Goal: Information Seeking & Learning: Learn about a topic

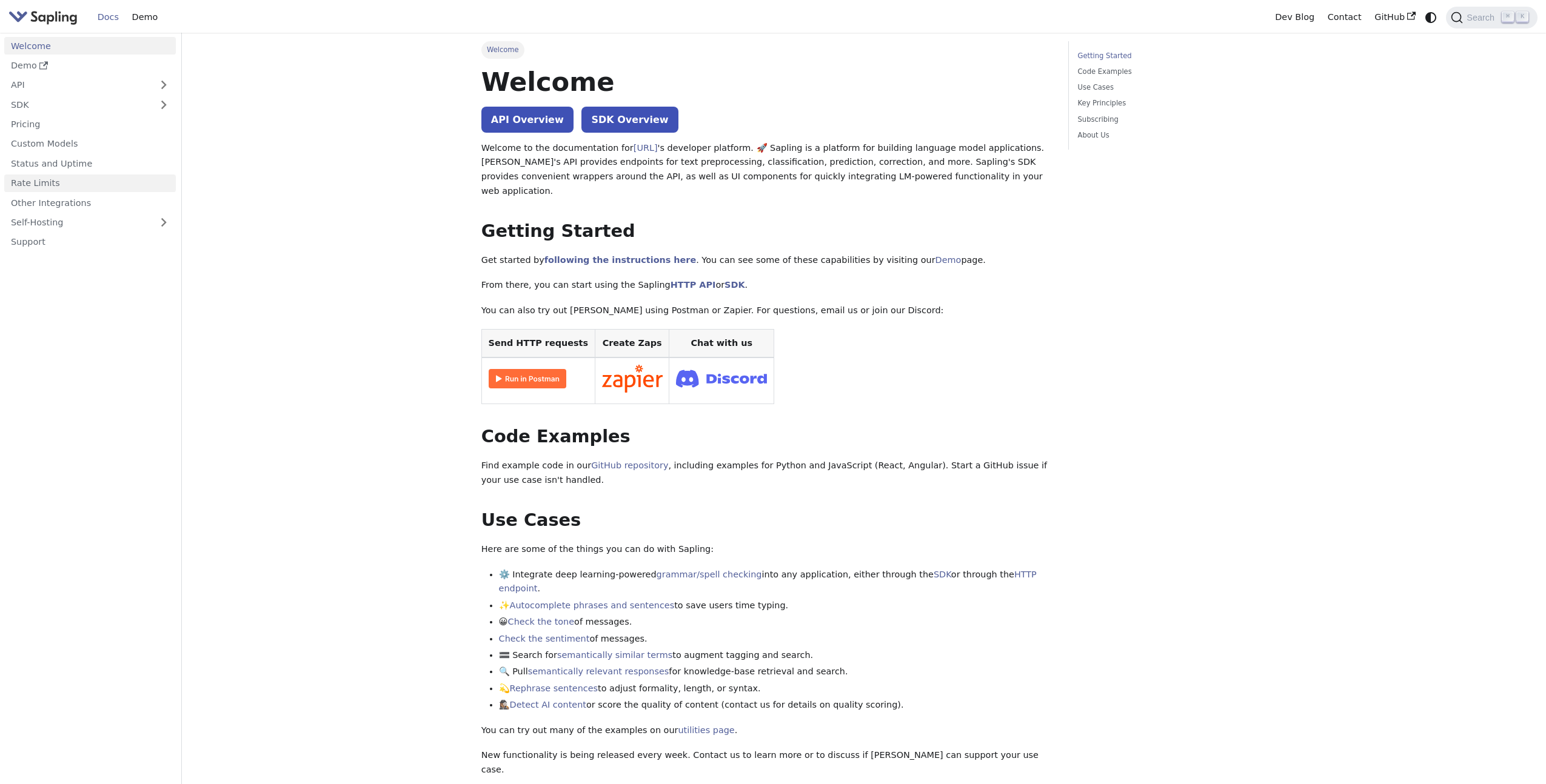
click at [73, 190] on link "Rate Limits" at bounding box center [90, 183] width 171 height 18
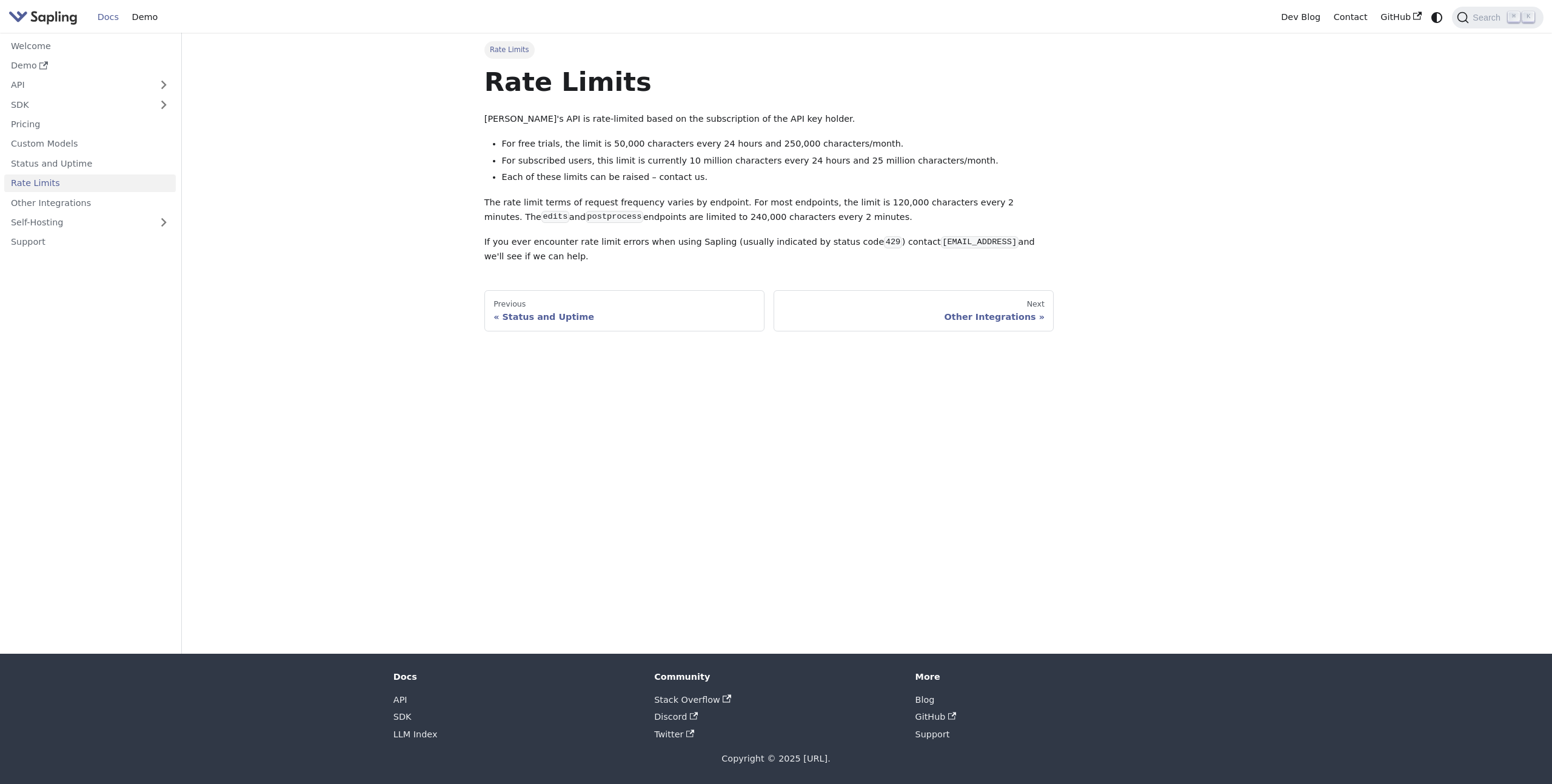
click at [61, 20] on img "Main" at bounding box center [43, 17] width 69 height 18
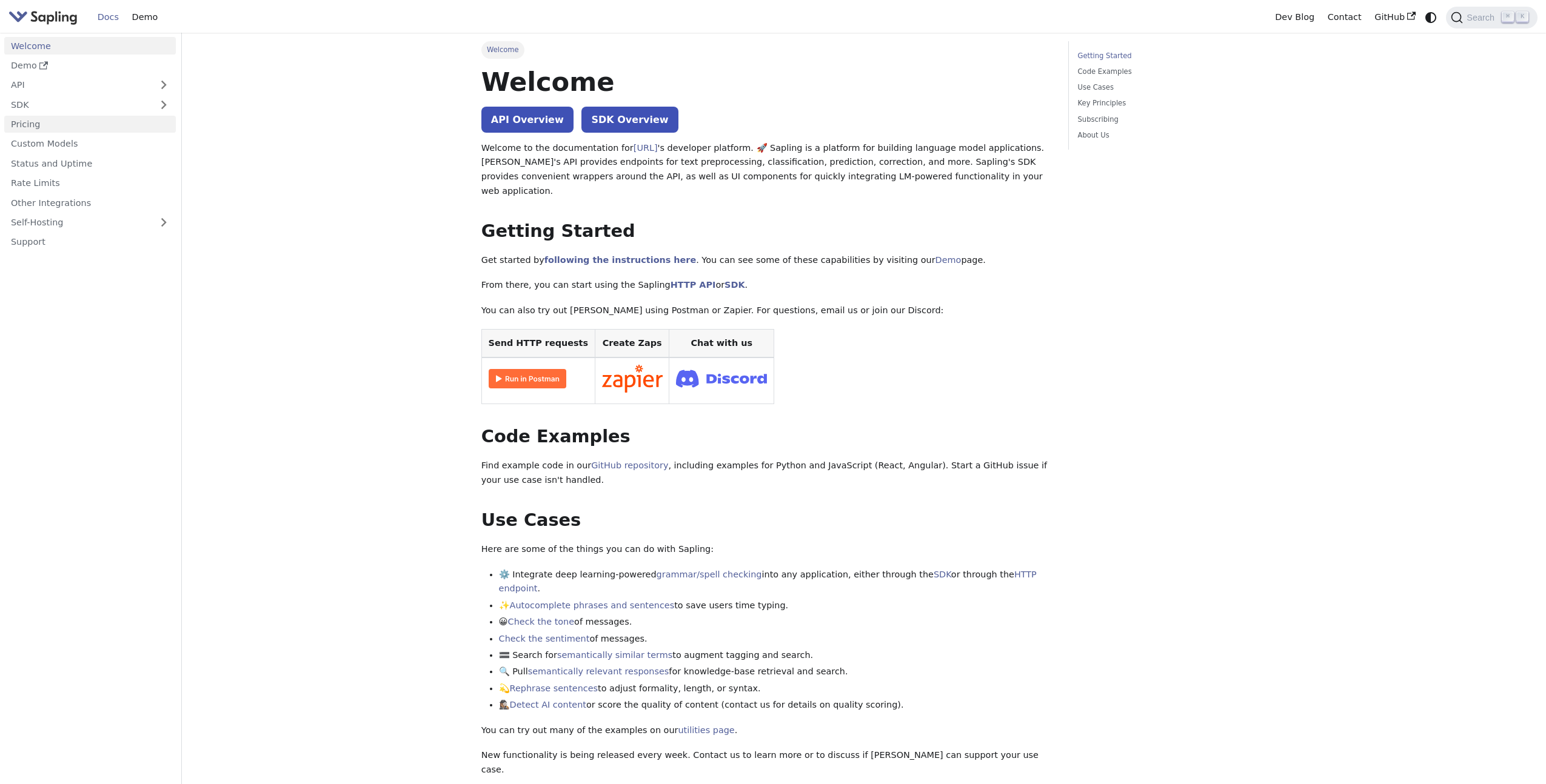
click at [54, 123] on link "Pricing" at bounding box center [90, 124] width 171 height 18
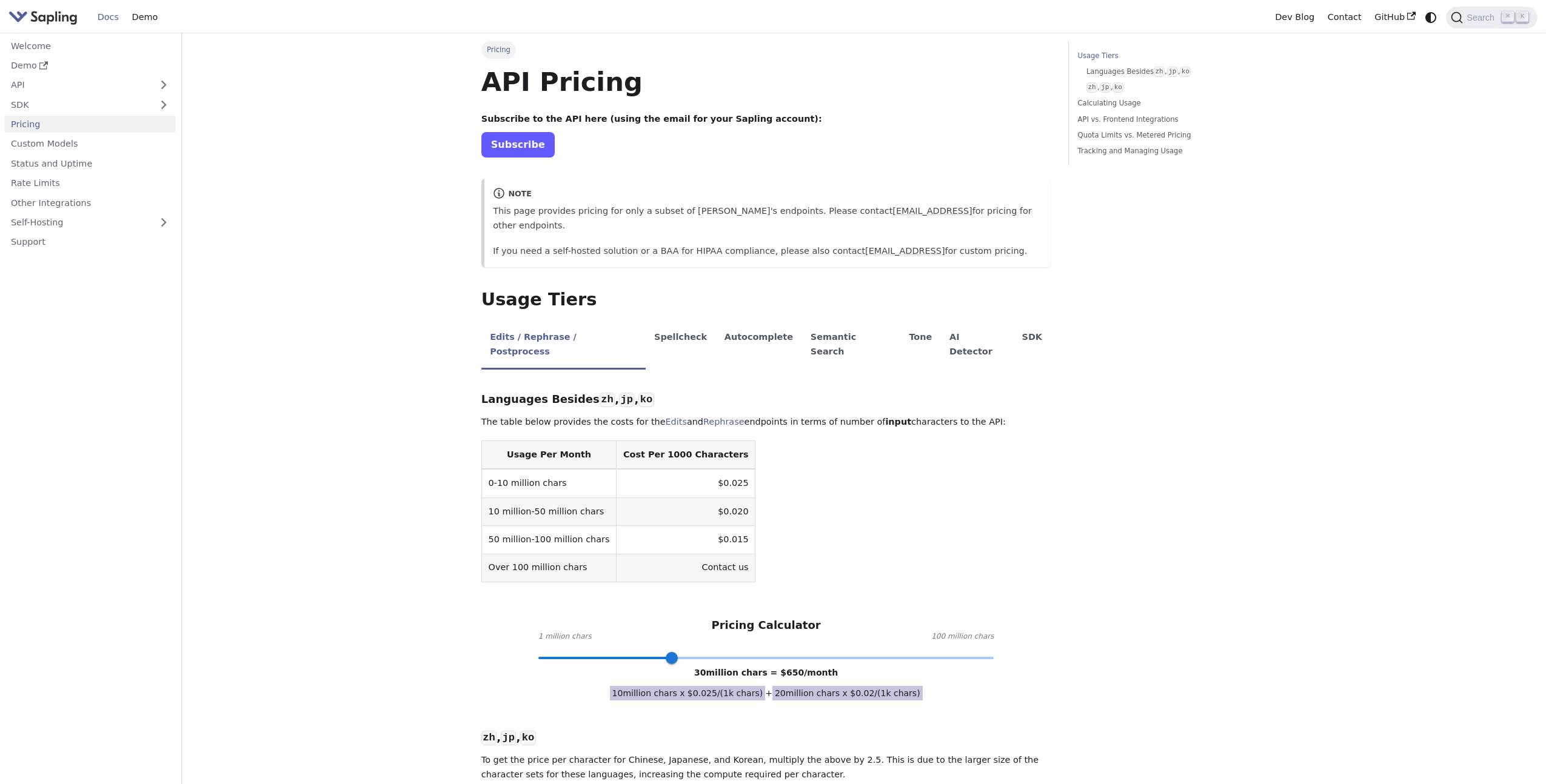
click at [523, 149] on link "Subscribe" at bounding box center [518, 144] width 73 height 24
click at [68, 42] on link "Welcome" at bounding box center [90, 46] width 171 height 18
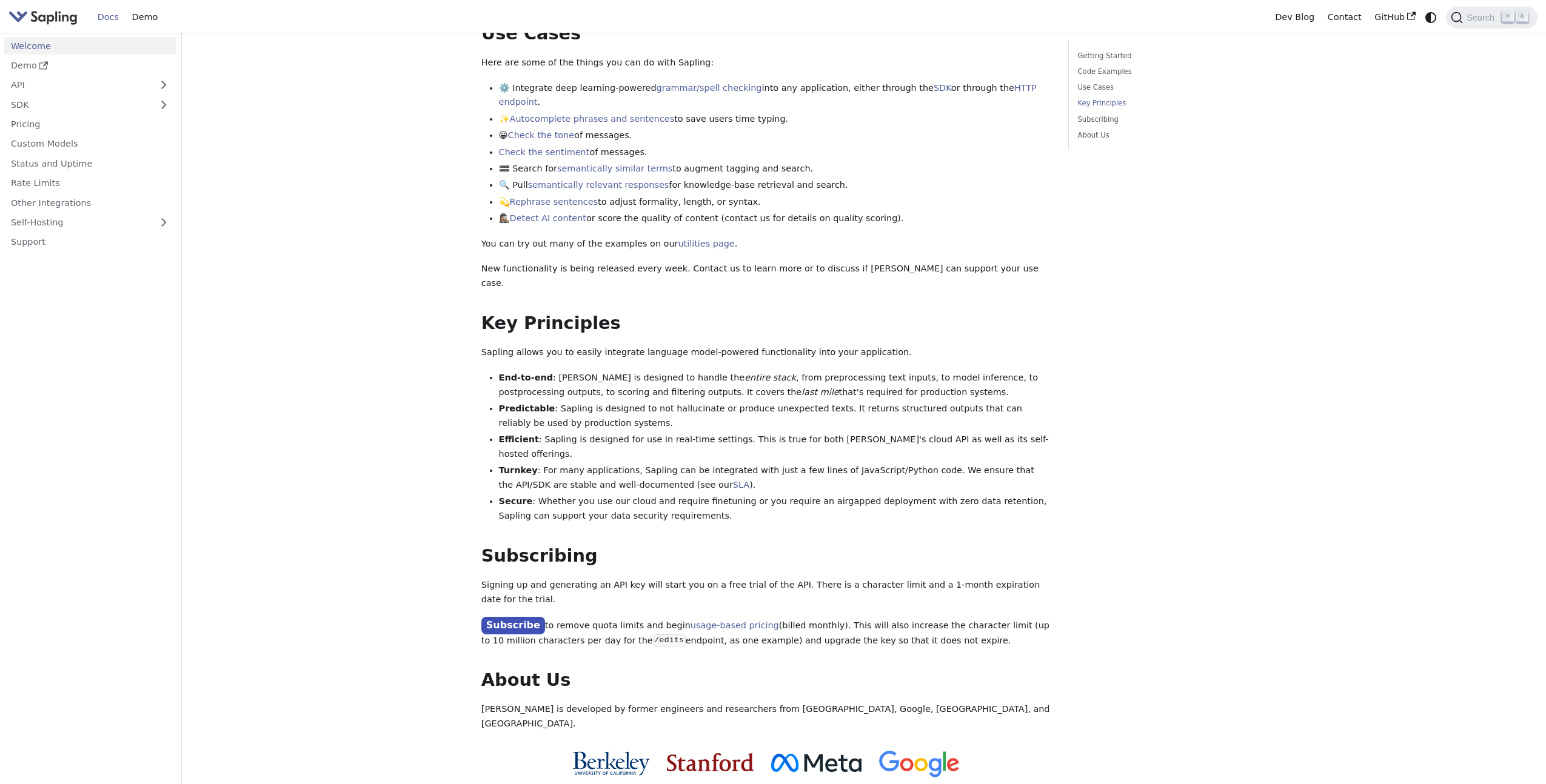
scroll to position [489, 0]
click at [533, 212] on link "Detect AI content" at bounding box center [548, 216] width 76 height 9
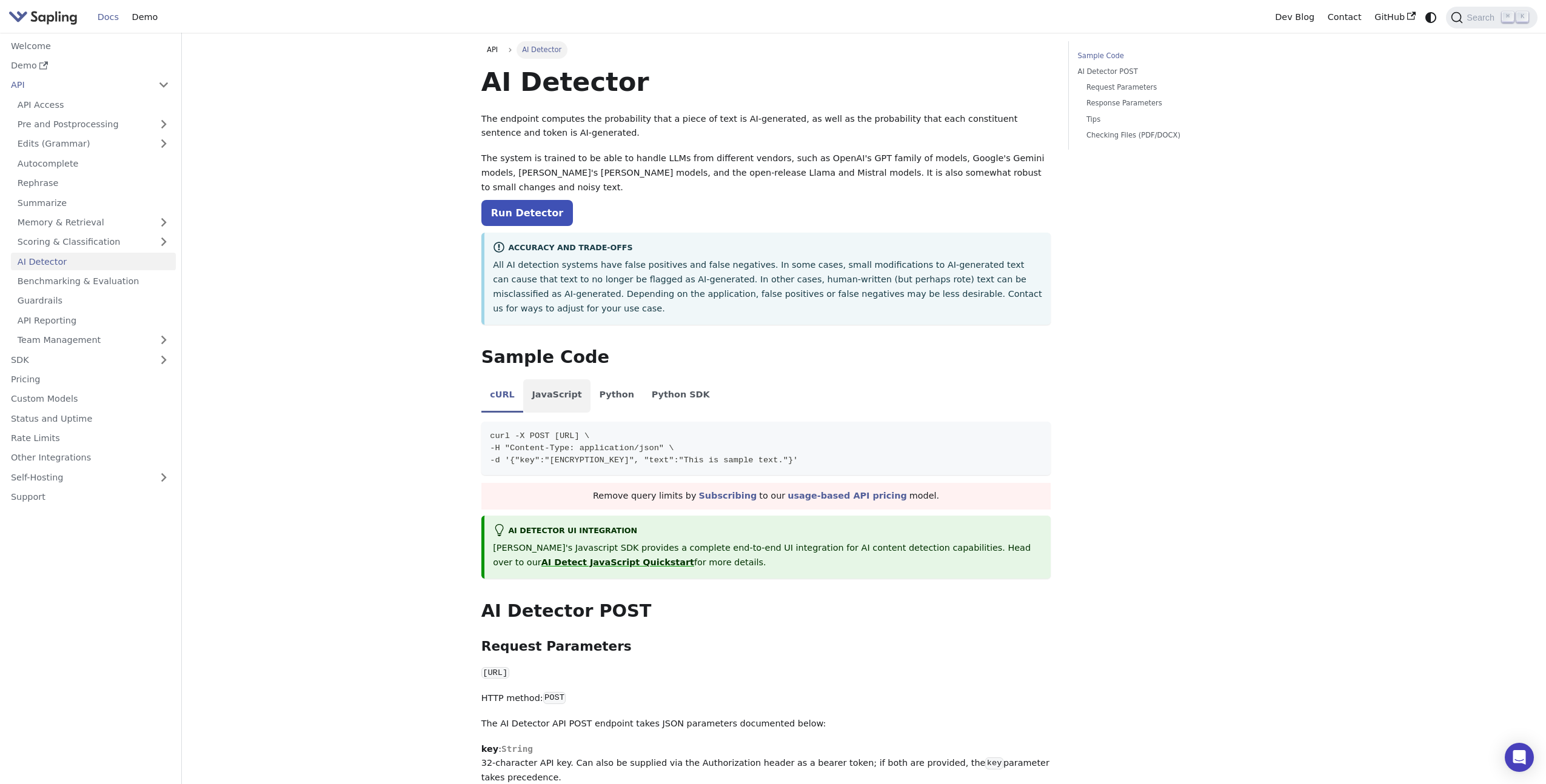
click at [556, 379] on li "JavaScript" at bounding box center [557, 396] width 68 height 34
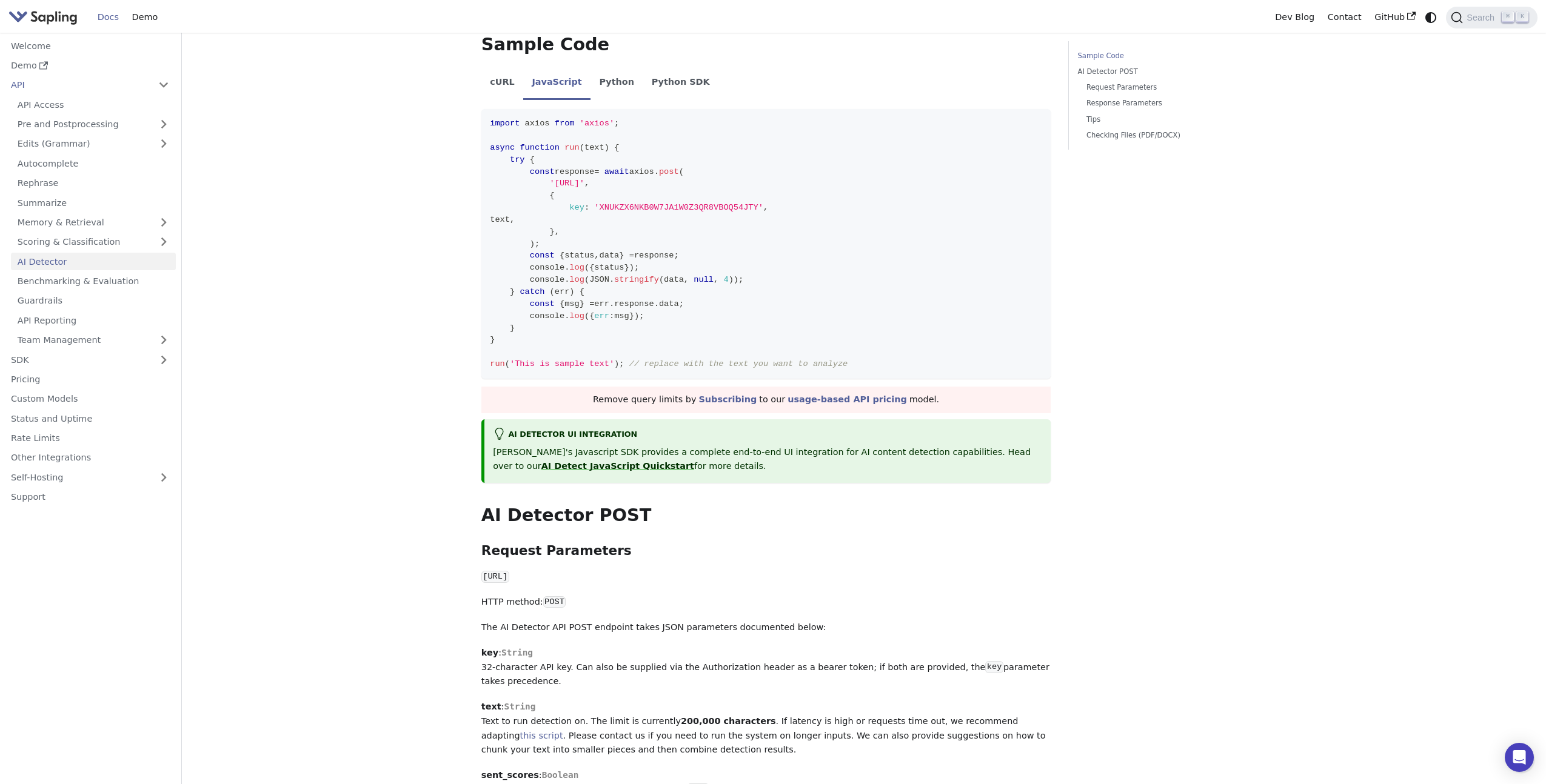
scroll to position [290, 0]
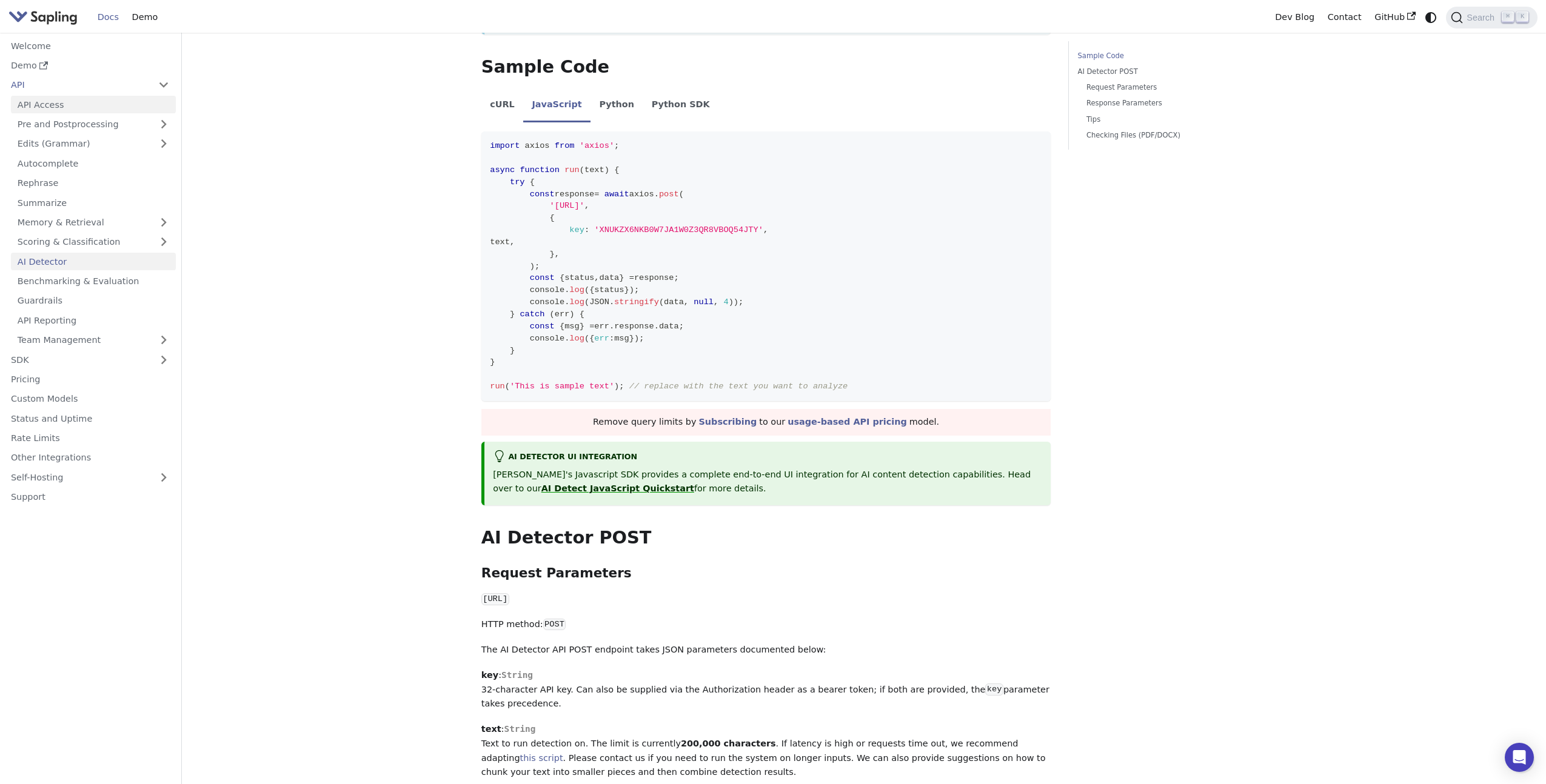
click at [85, 105] on link "API Access" at bounding box center [93, 104] width 165 height 18
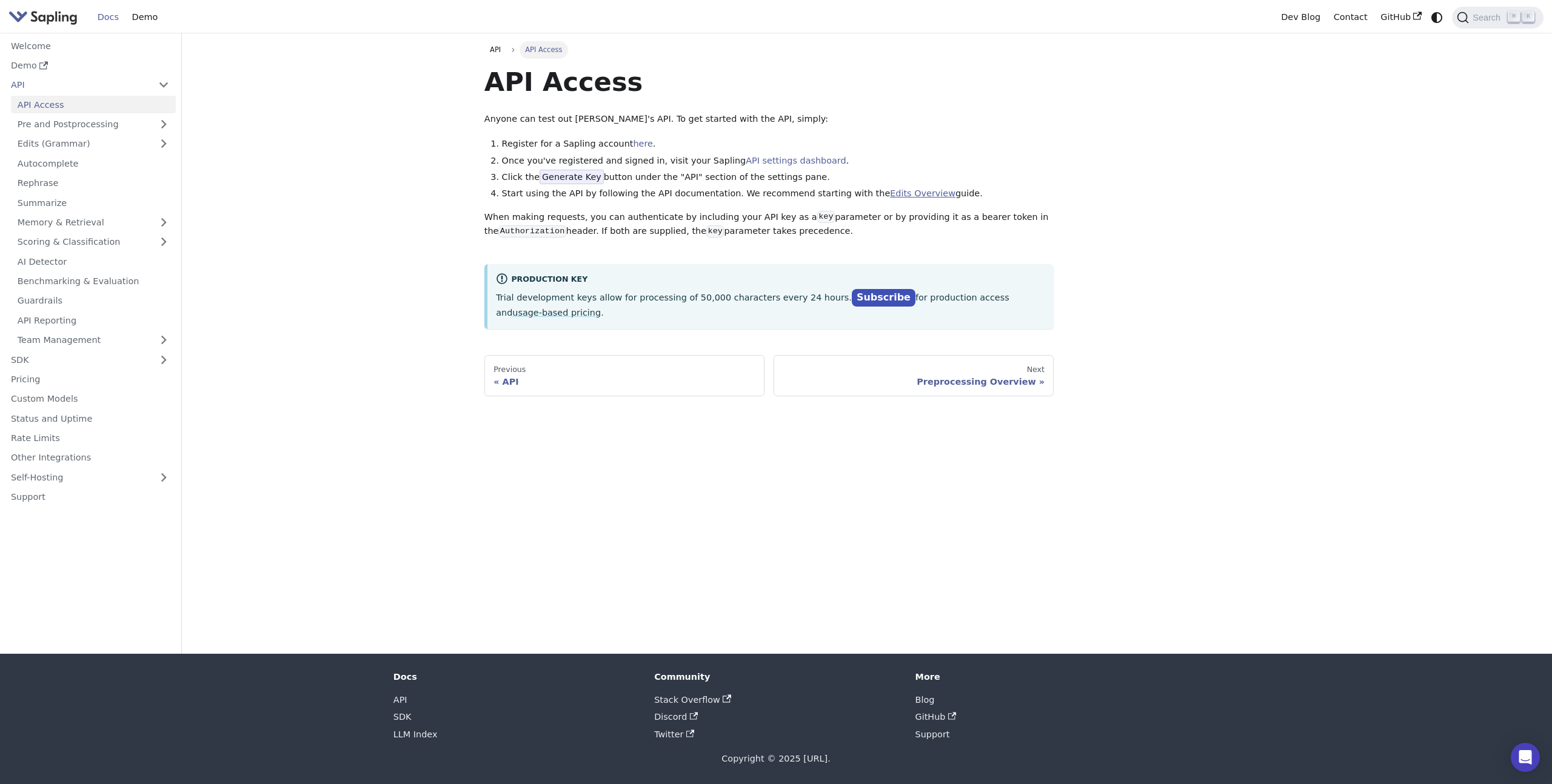
click at [890, 192] on link "Edits Overview" at bounding box center [923, 192] width 66 height 9
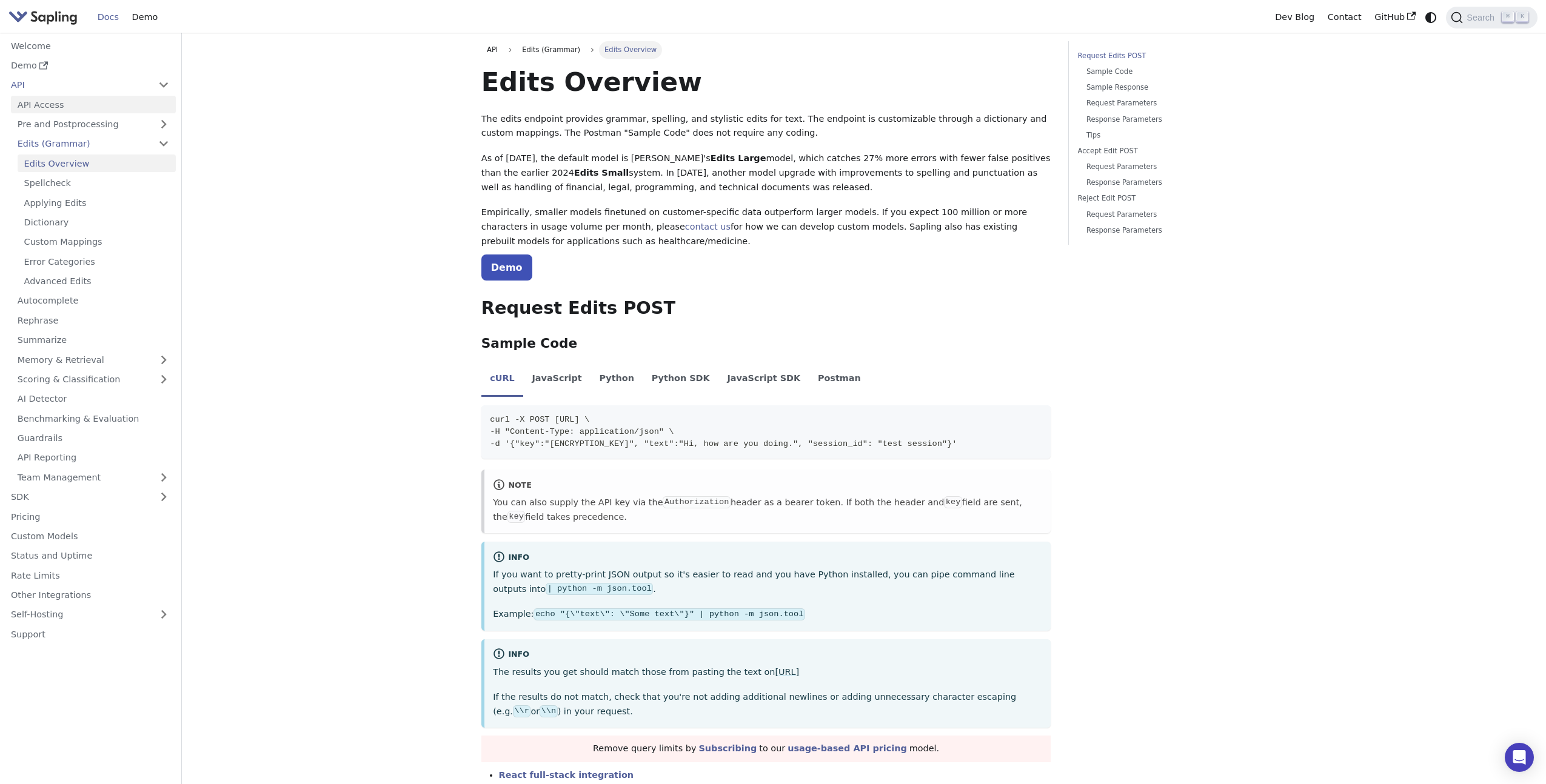
click at [81, 107] on link "API Access" at bounding box center [93, 104] width 165 height 18
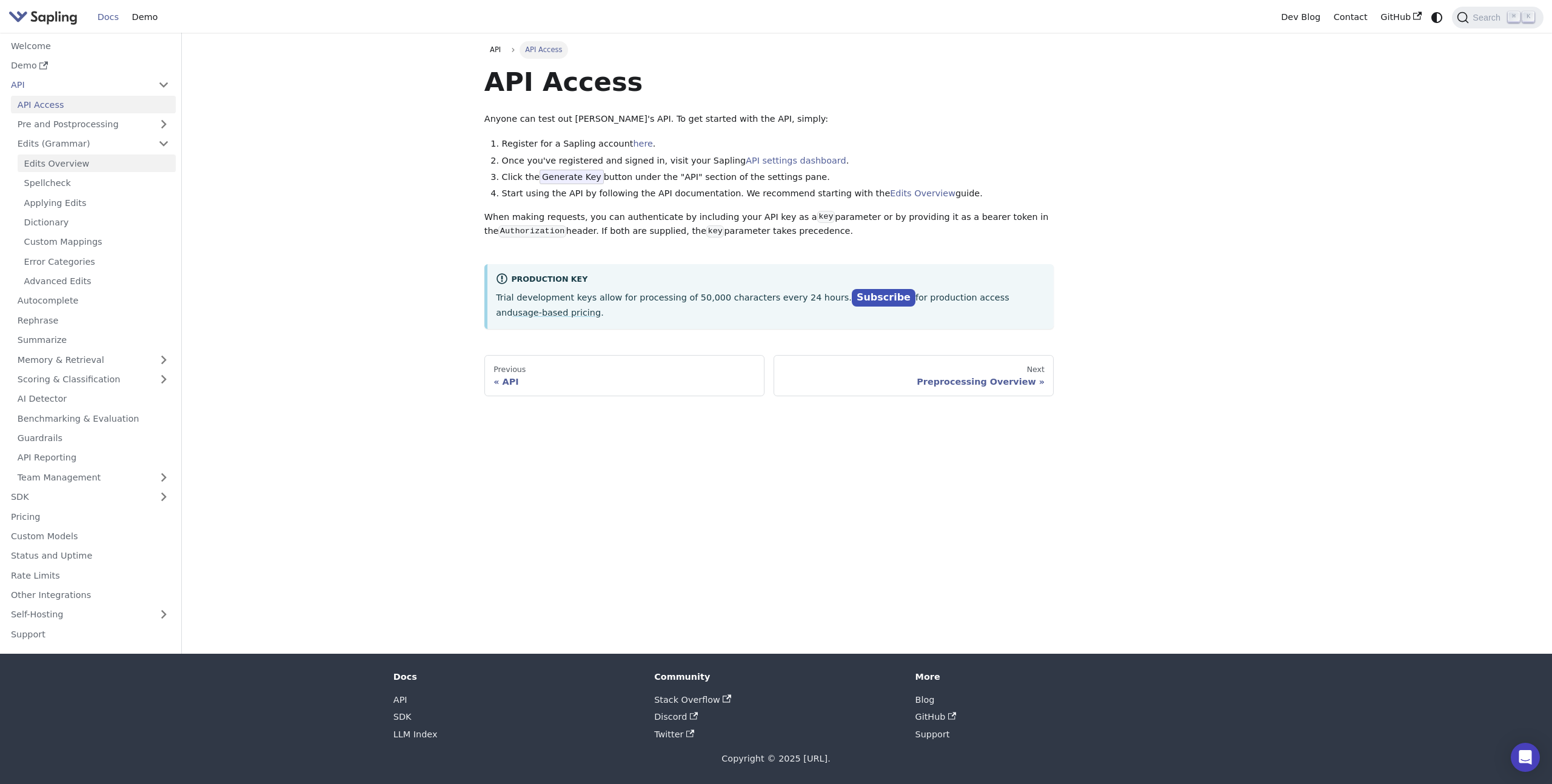
click at [84, 160] on link "Edits Overview" at bounding box center [96, 163] width 158 height 18
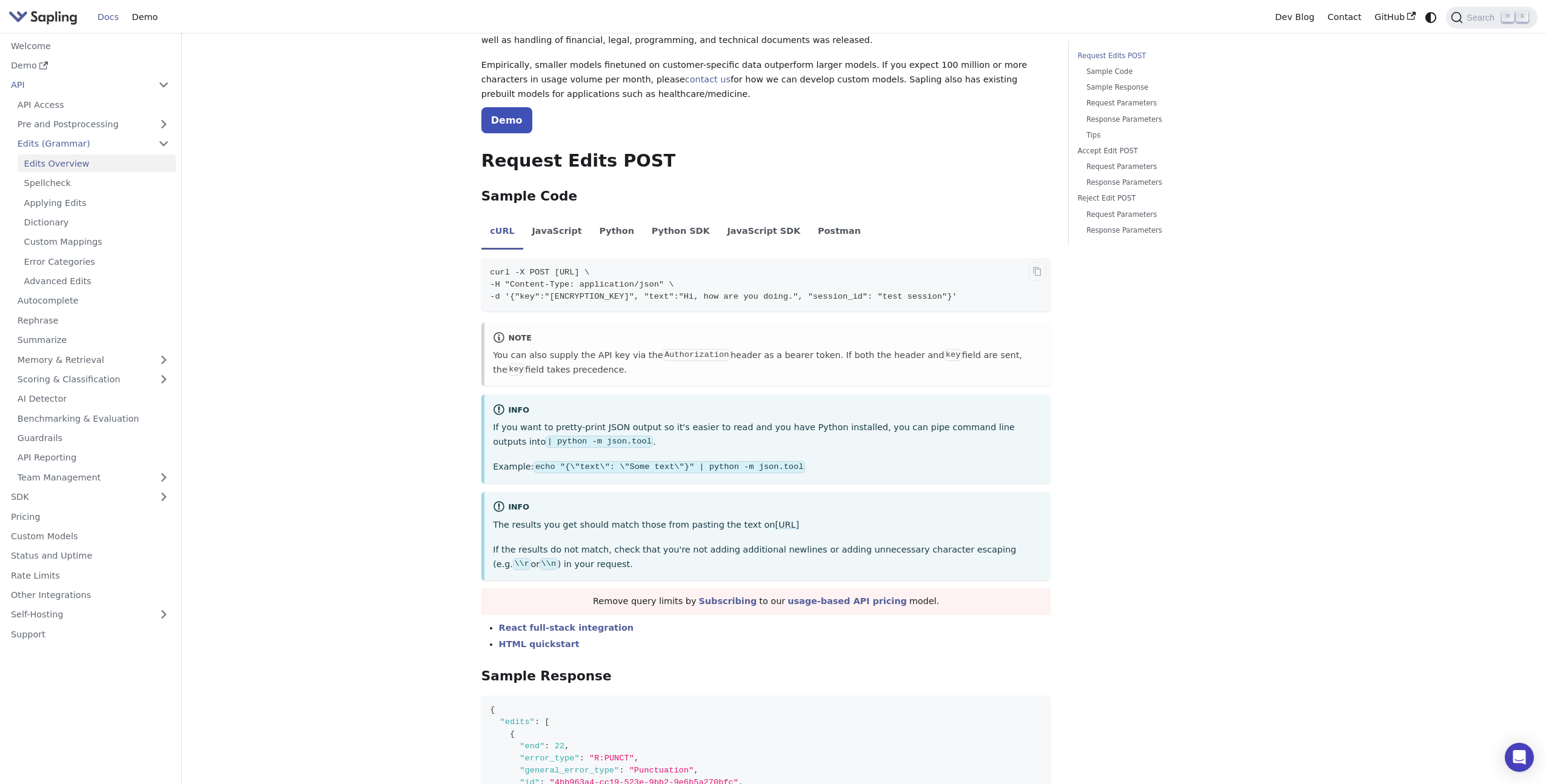
scroll to position [163, 0]
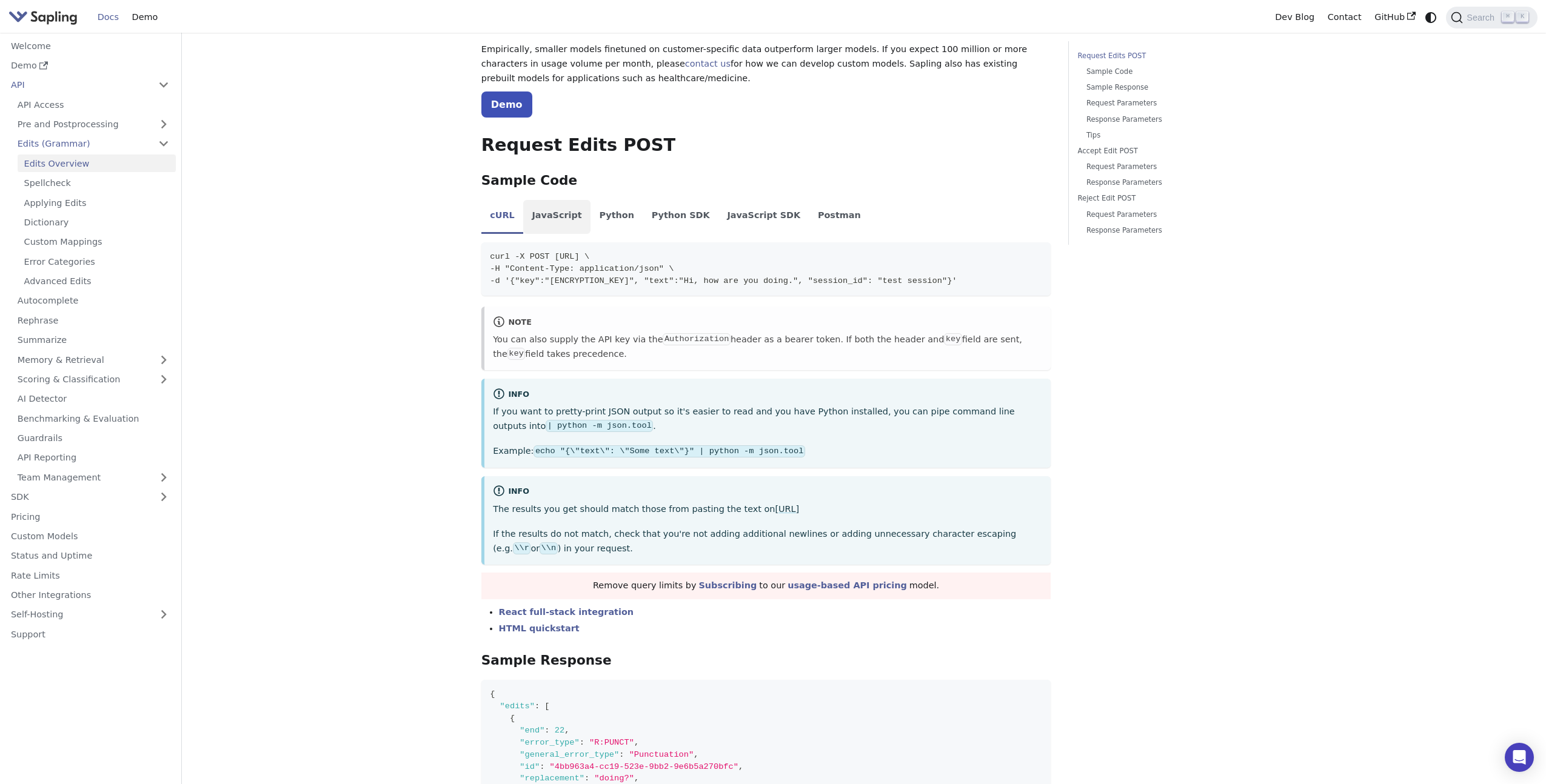
click at [556, 218] on li "JavaScript" at bounding box center [557, 217] width 68 height 34
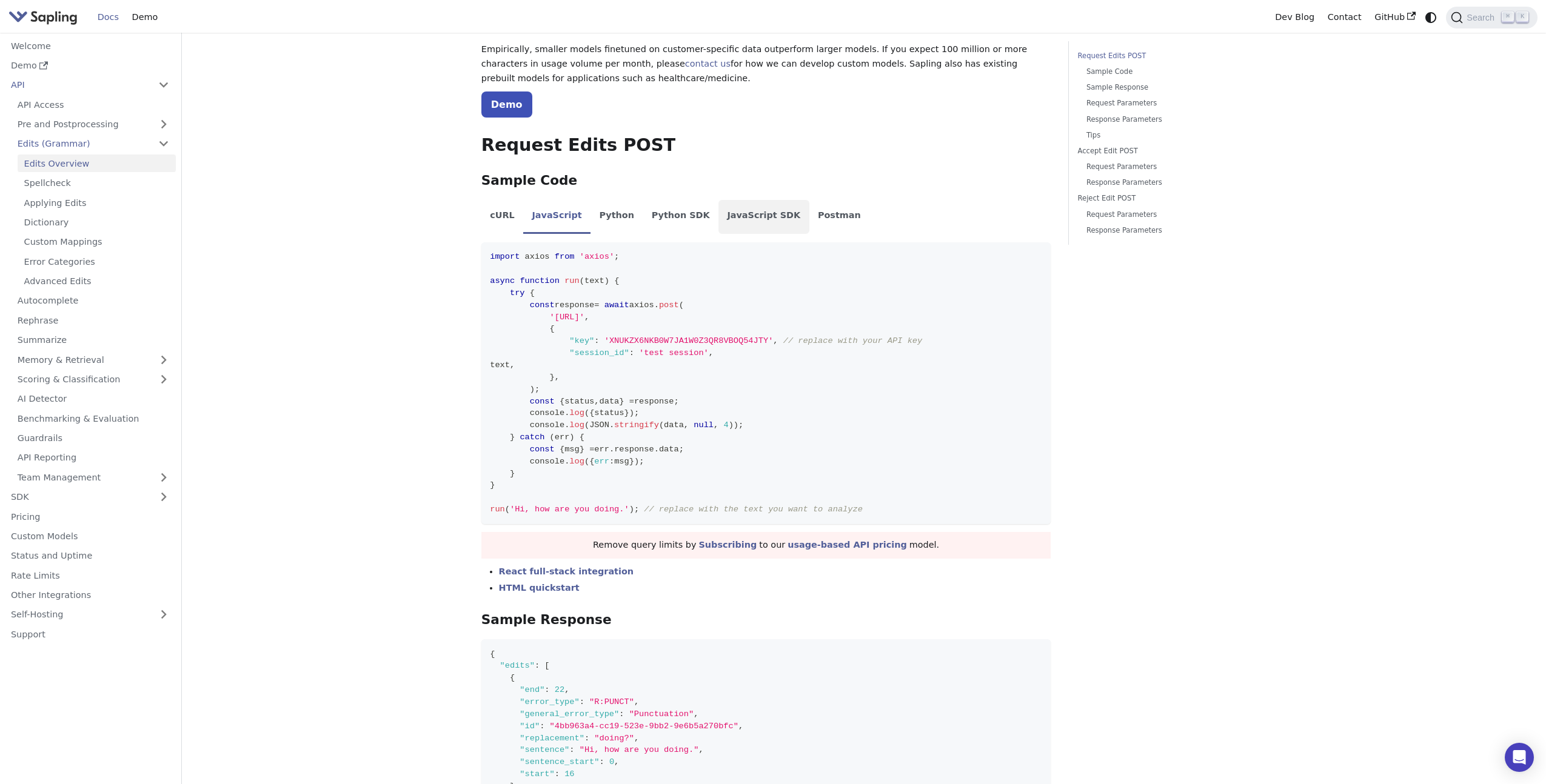
click at [757, 213] on li "JavaScript SDK" at bounding box center [764, 217] width 91 height 34
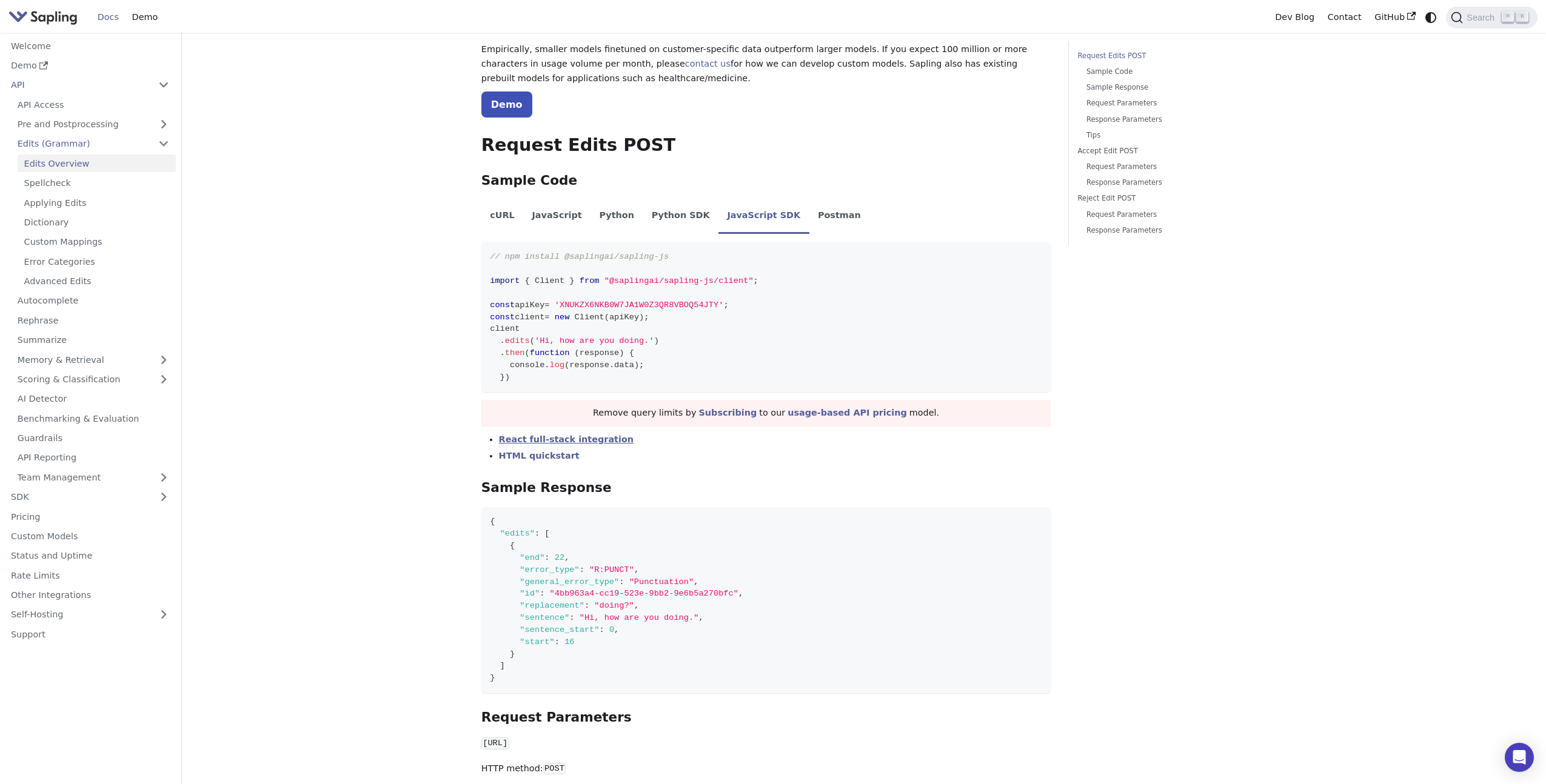
click at [594, 440] on link "React full-stack integration" at bounding box center [566, 439] width 134 height 9
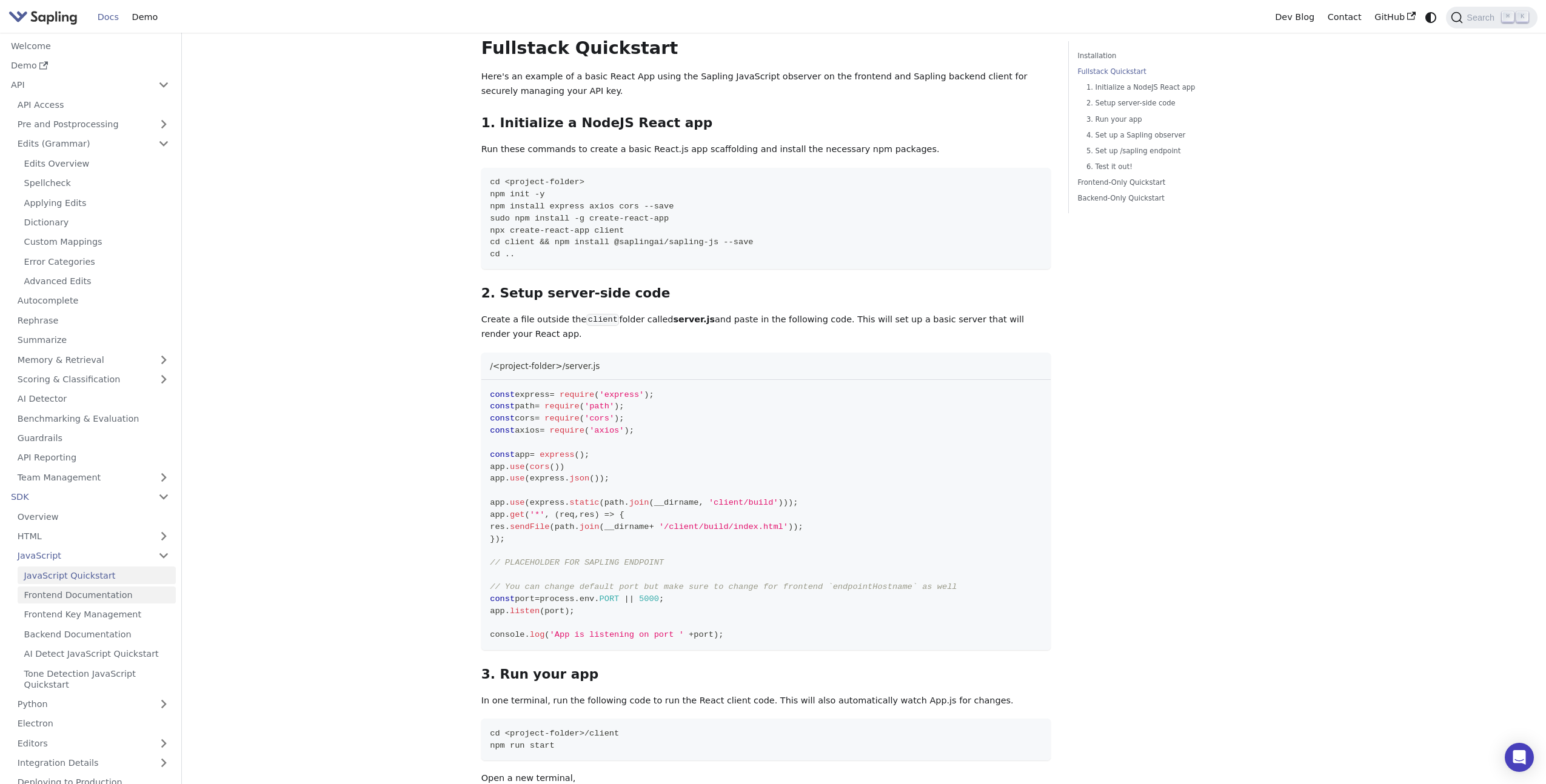
click at [74, 594] on link "Frontend Documentation" at bounding box center [96, 595] width 158 height 18
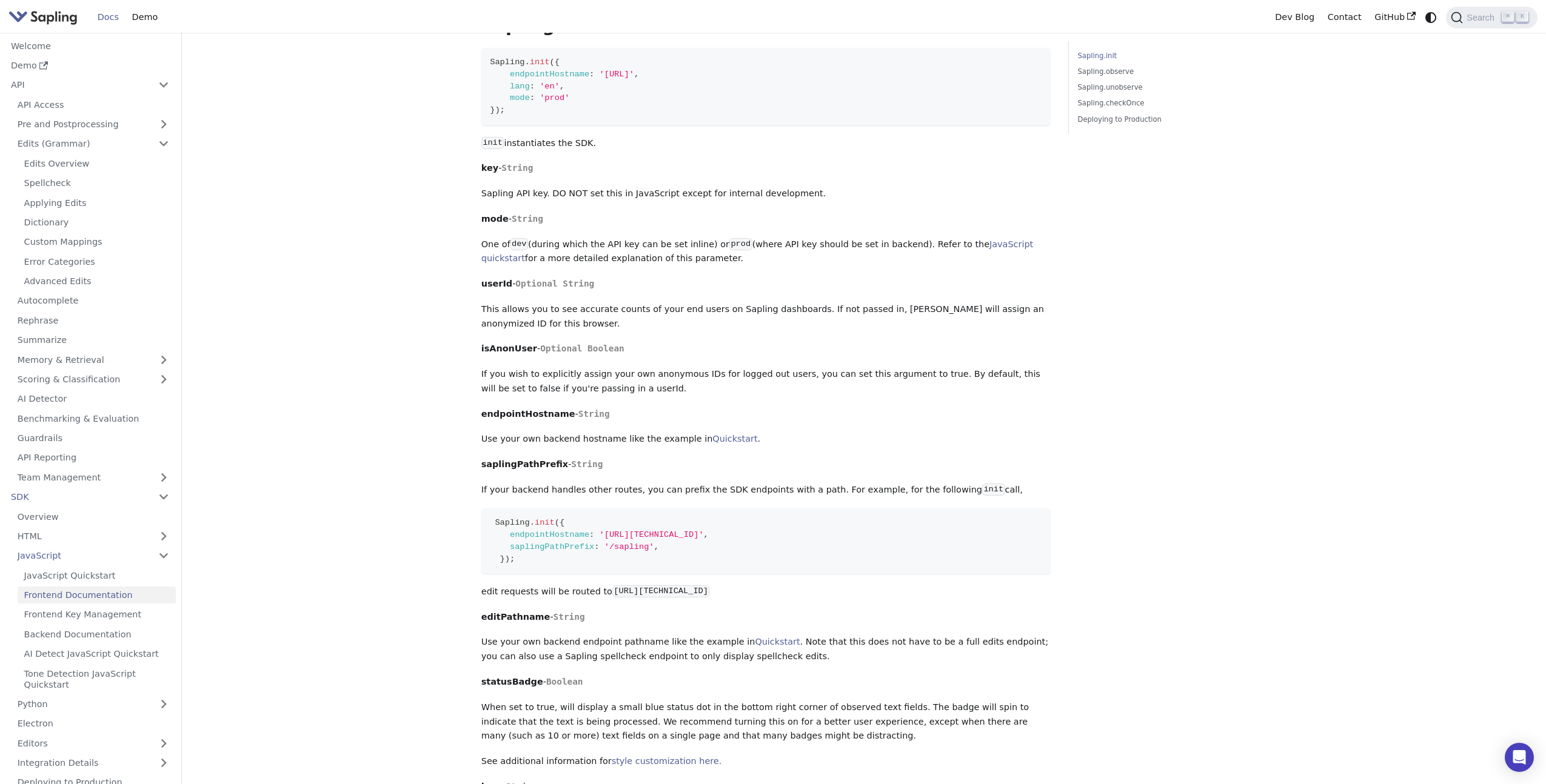
scroll to position [184, 0]
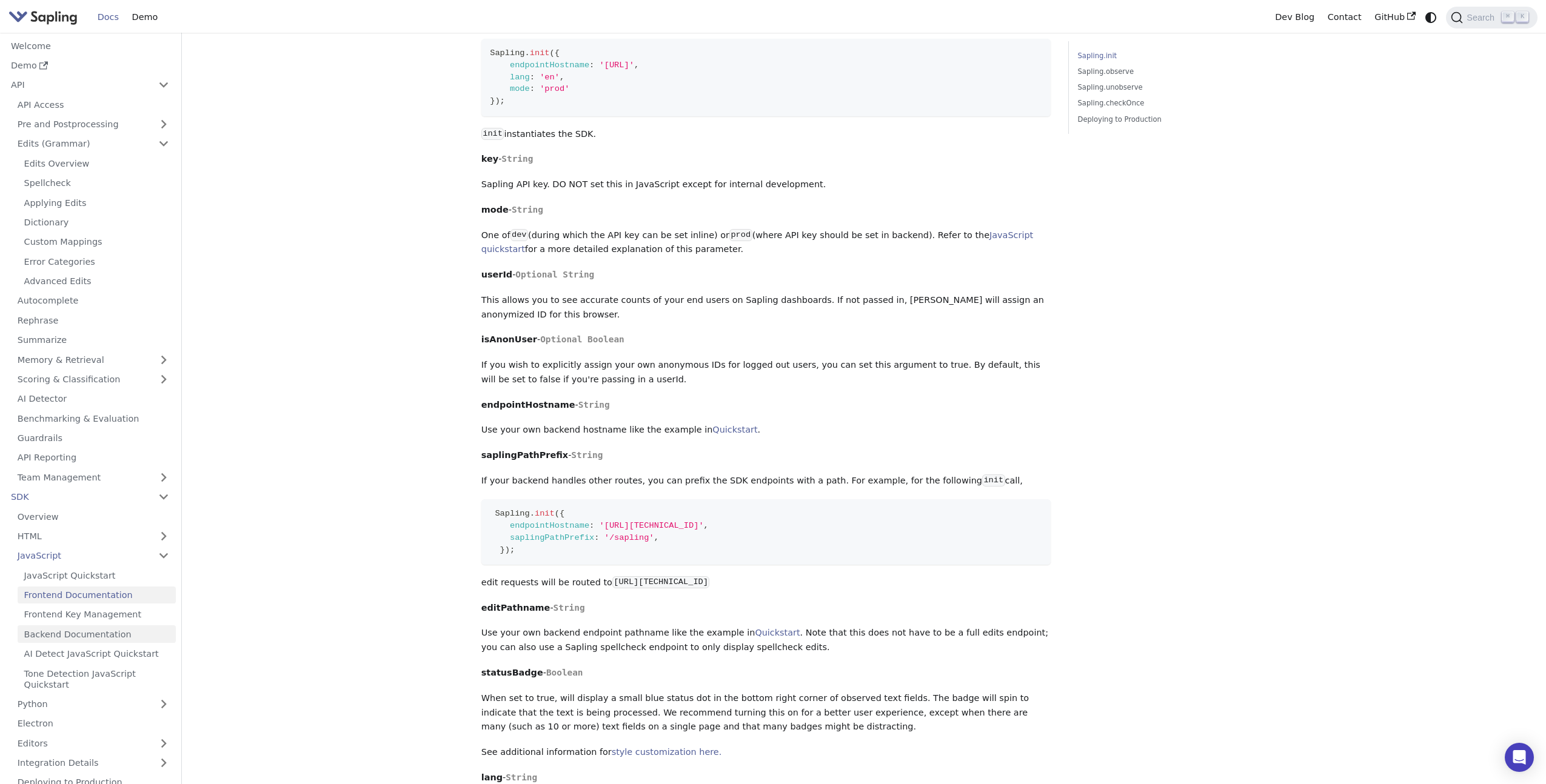
click at [133, 633] on link "Backend Documentation" at bounding box center [96, 634] width 158 height 18
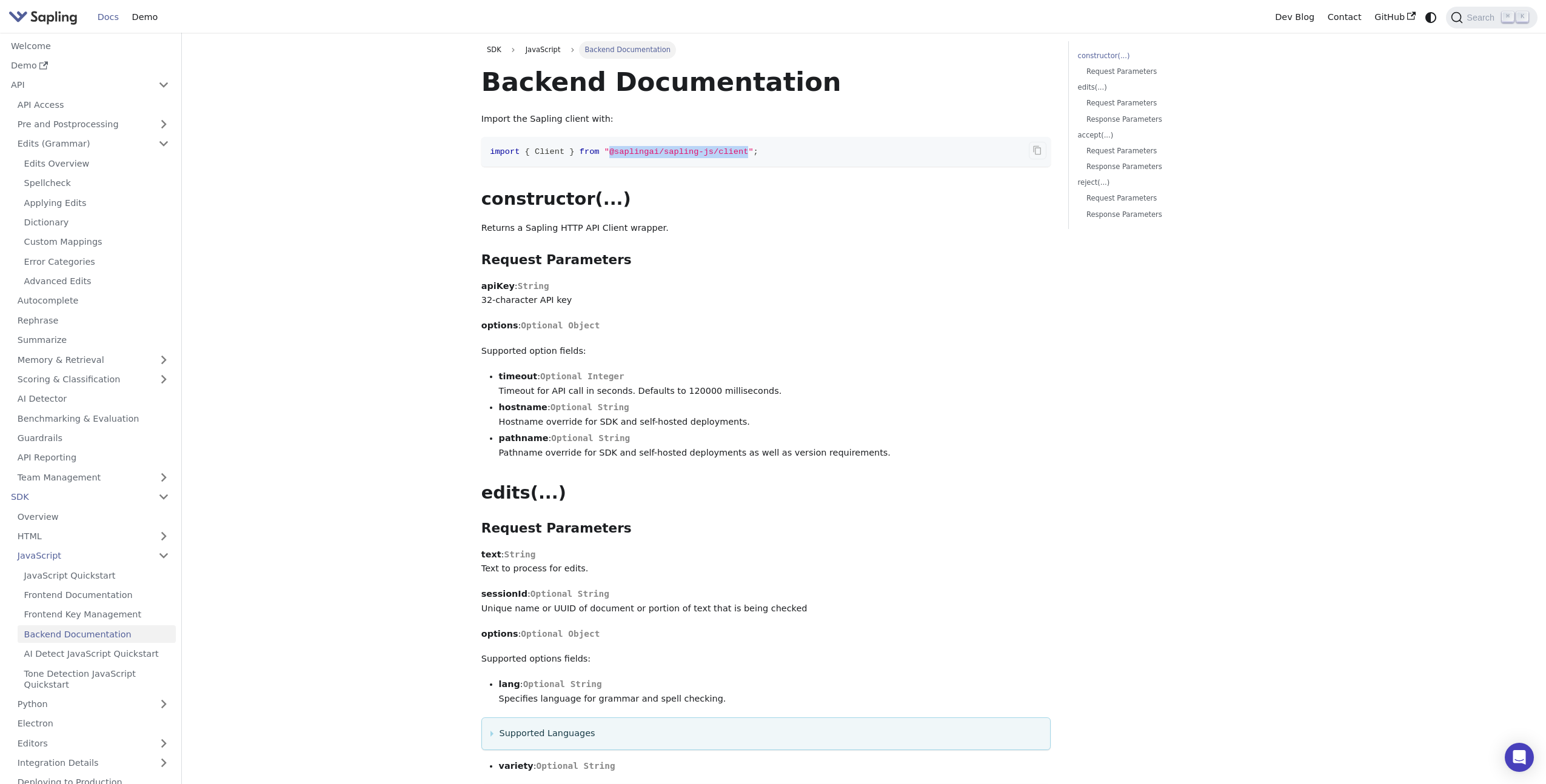
drag, startPoint x: 610, startPoint y: 152, endPoint x: 751, endPoint y: 149, distance: 141.0
click at [751, 149] on span ""@saplingai/sapling-js/client"" at bounding box center [679, 151] width 149 height 9
copy span "@saplingai/sapling-js/client"
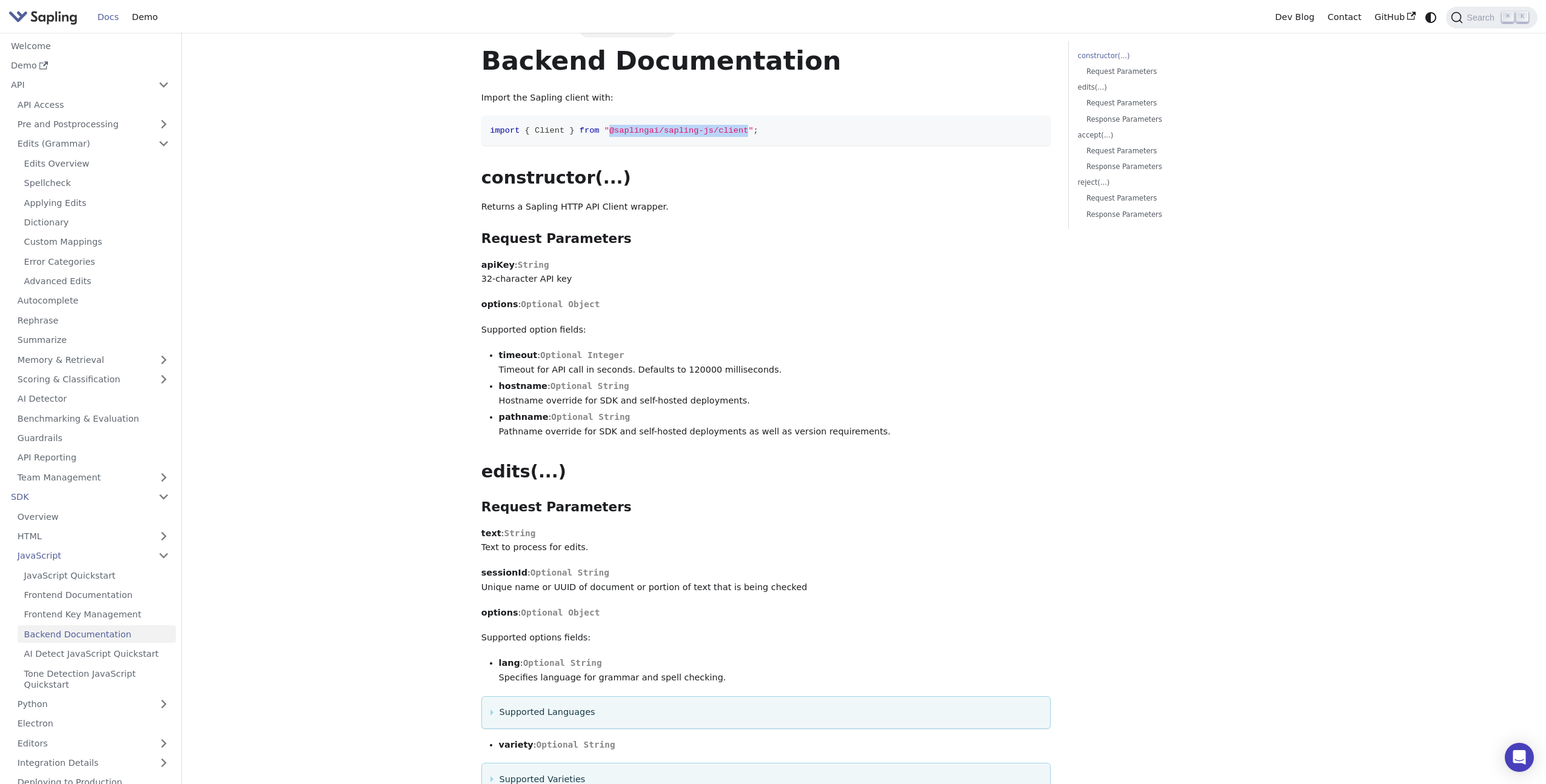
scroll to position [1, 0]
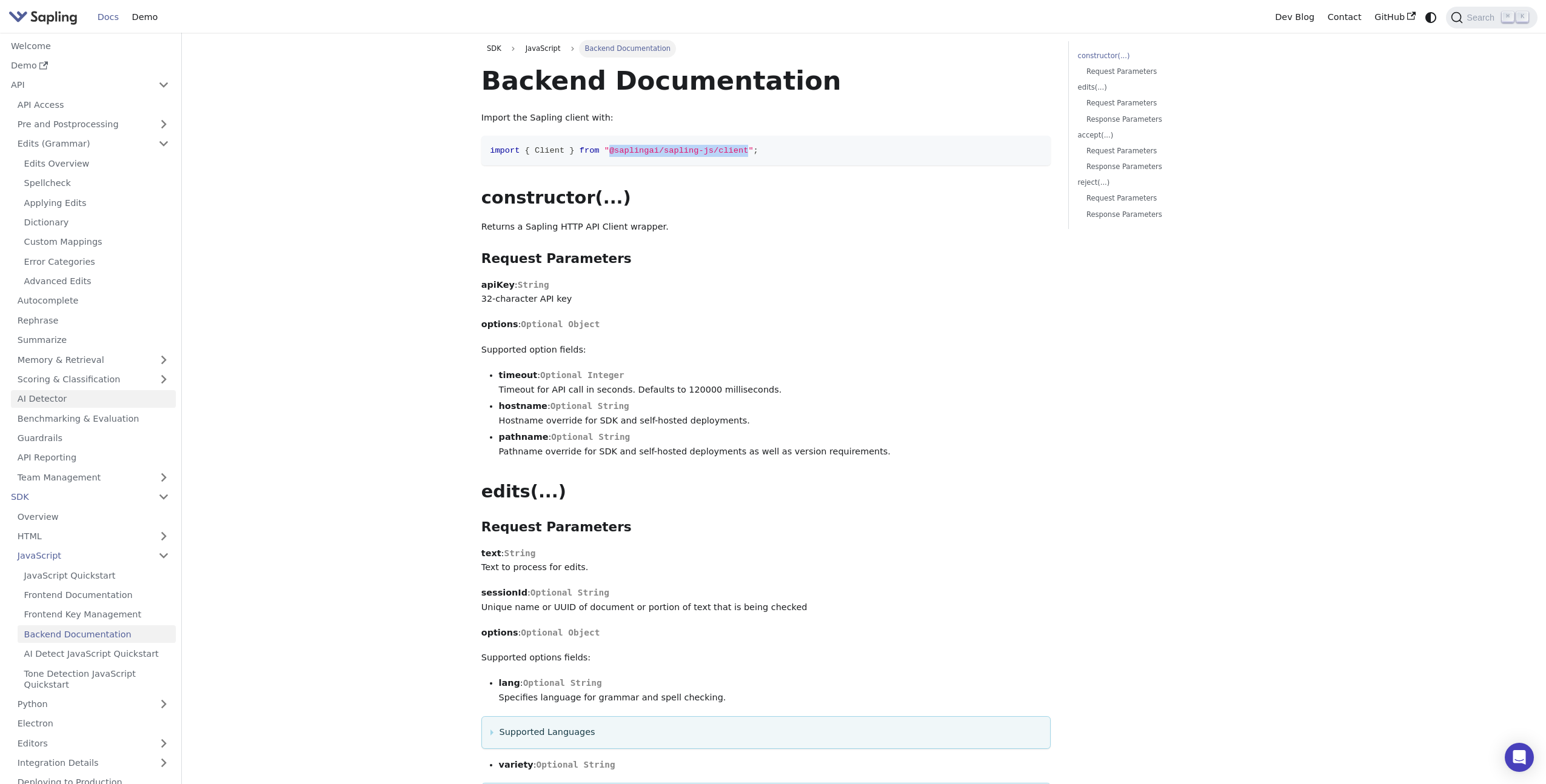
click at [139, 399] on link "AI Detector" at bounding box center [93, 398] width 165 height 18
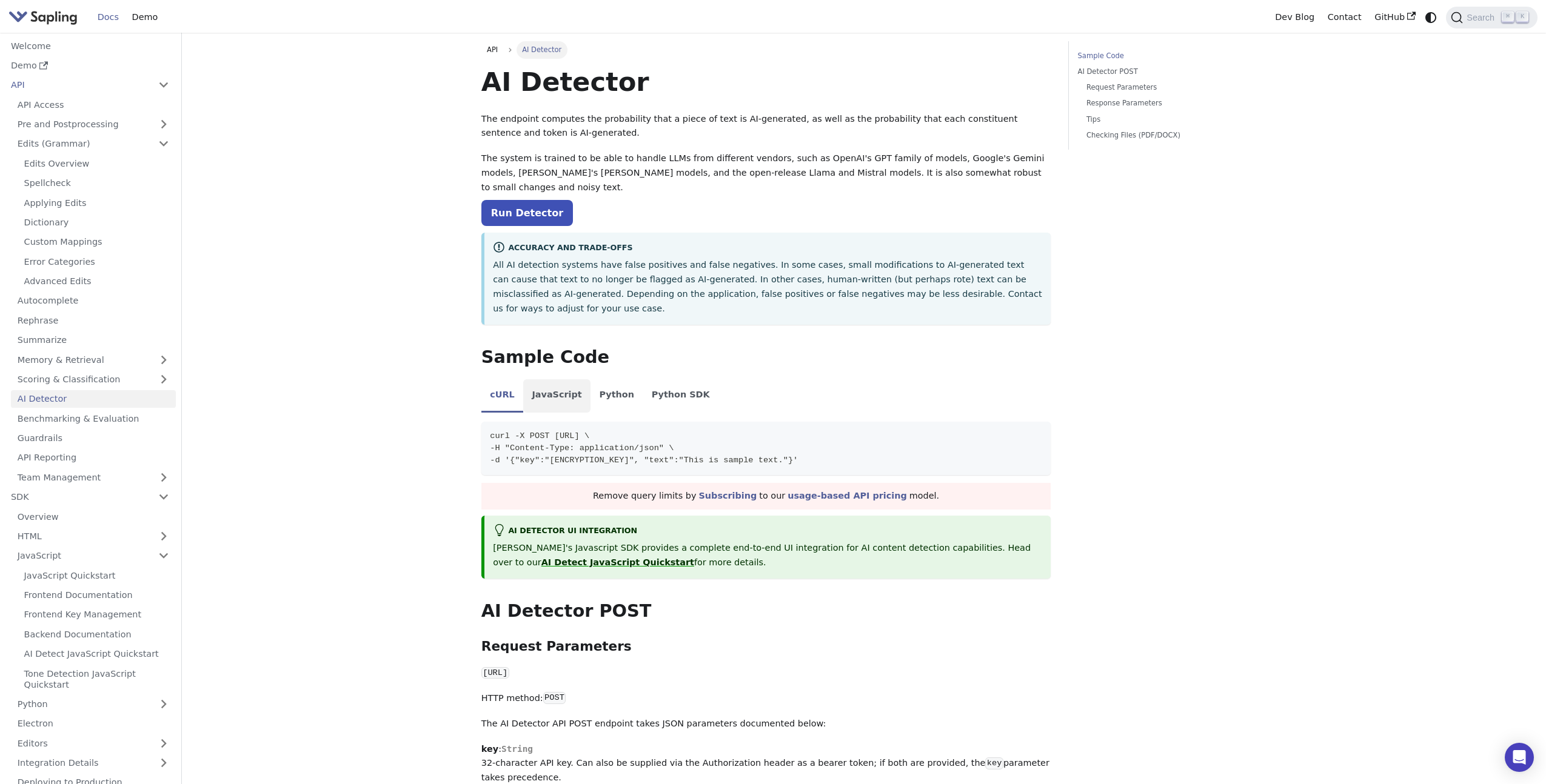
click at [551, 379] on li "JavaScript" at bounding box center [557, 396] width 68 height 34
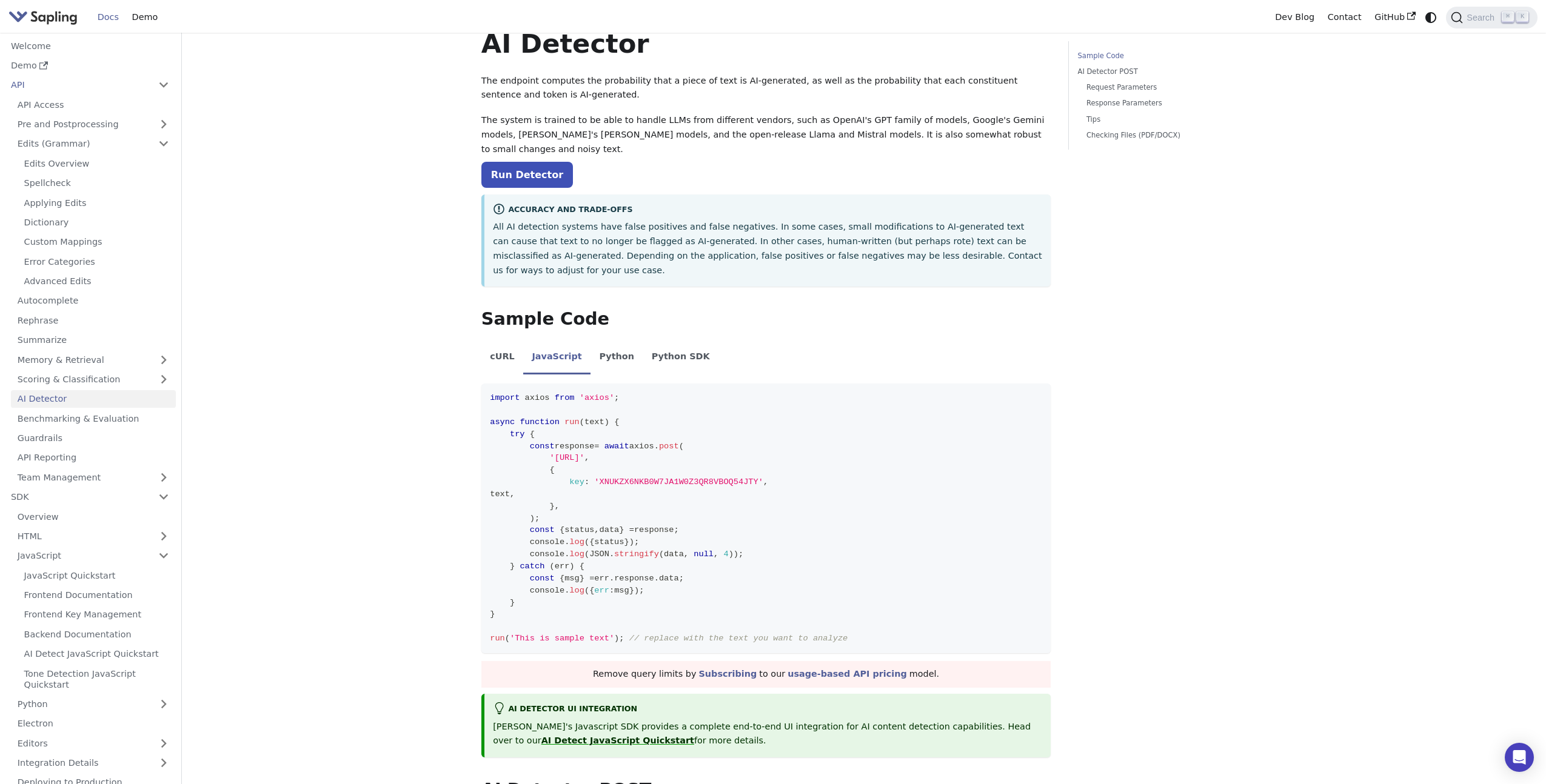
scroll to position [40, 0]
click at [557, 734] on link "AI Detect JavaScript Quickstart" at bounding box center [617, 738] width 153 height 9
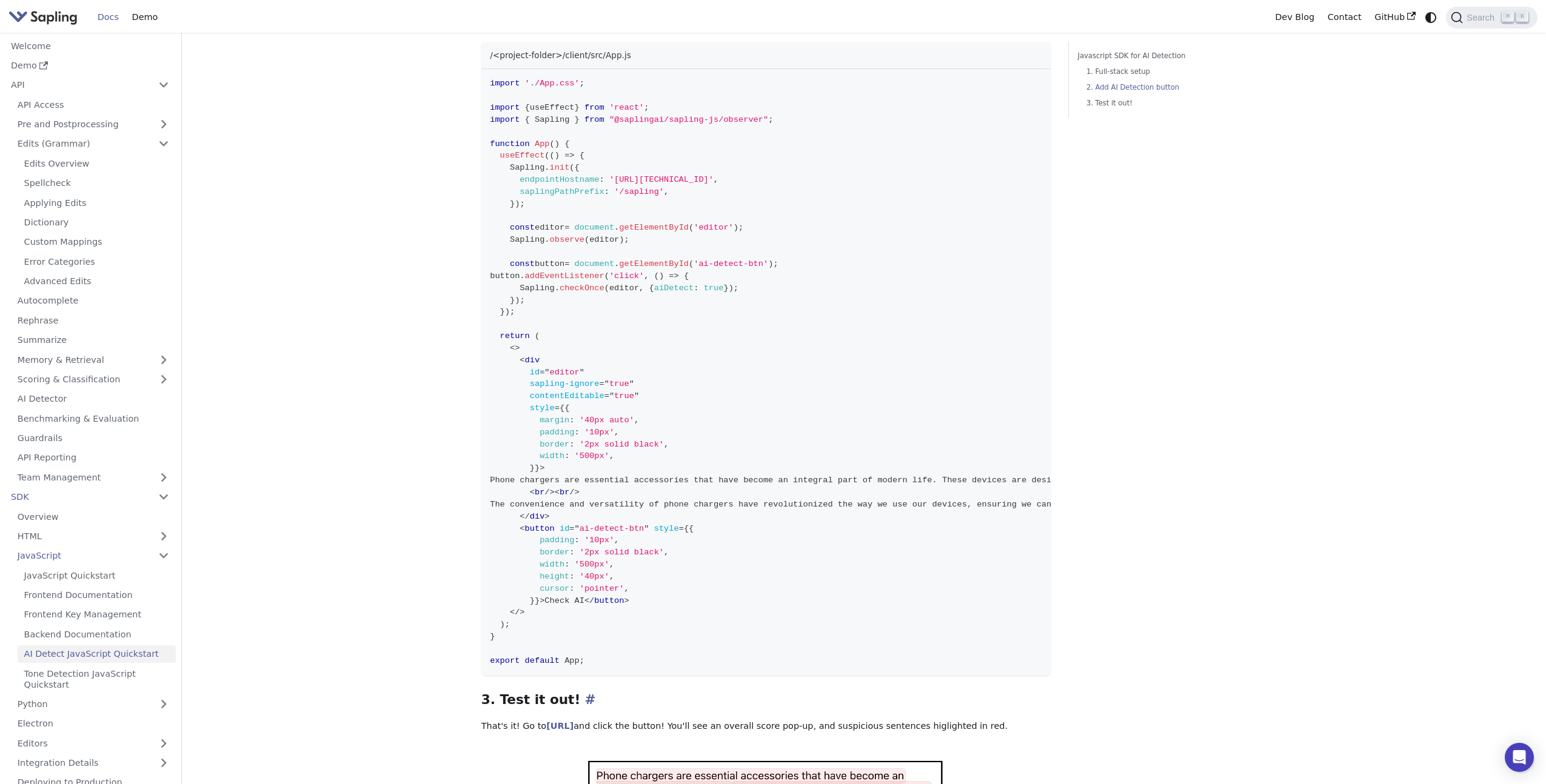
scroll to position [343, 0]
click at [101, 635] on link "Backend Documentation" at bounding box center [96, 634] width 158 height 18
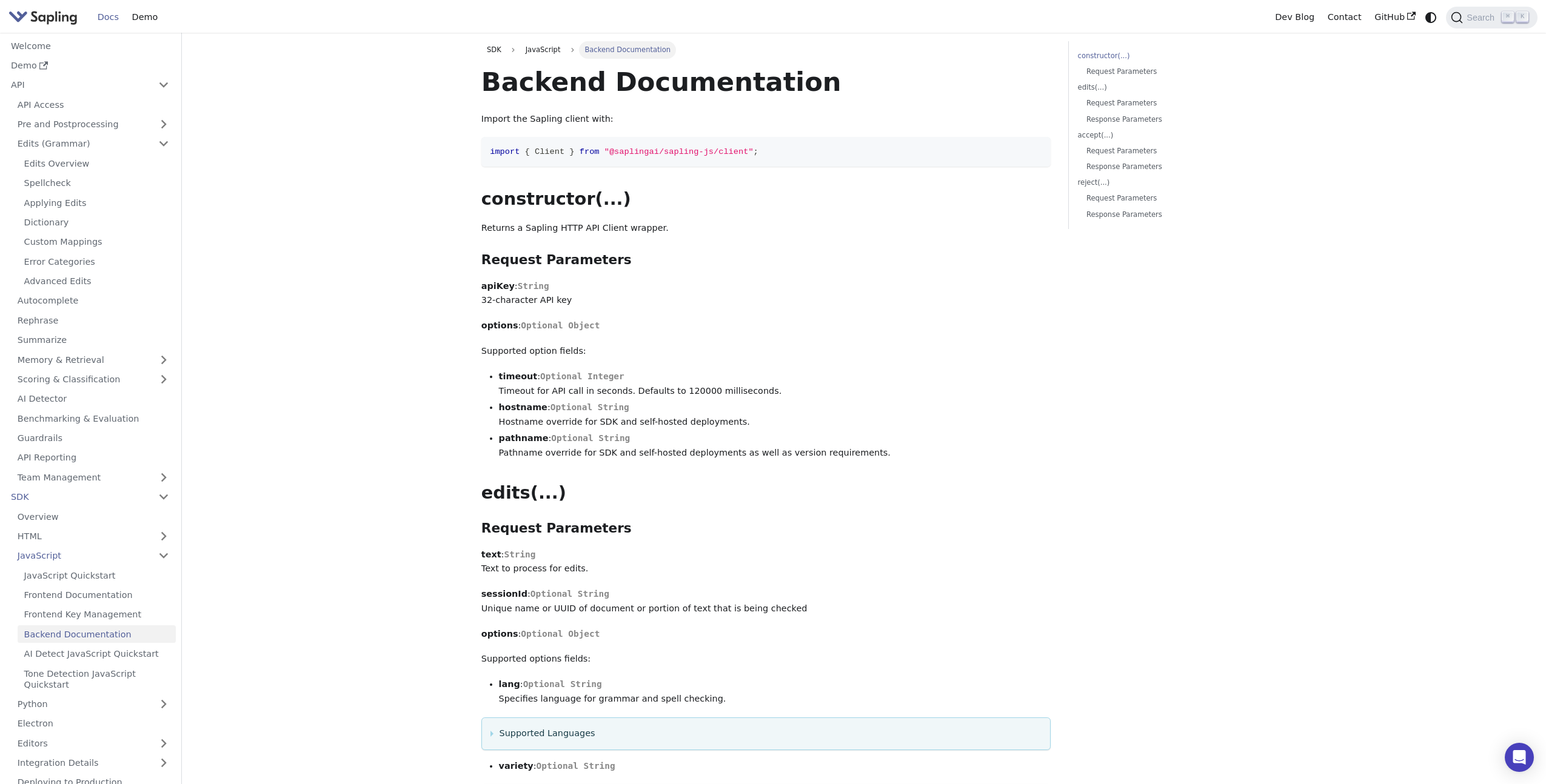
scroll to position [343, 0]
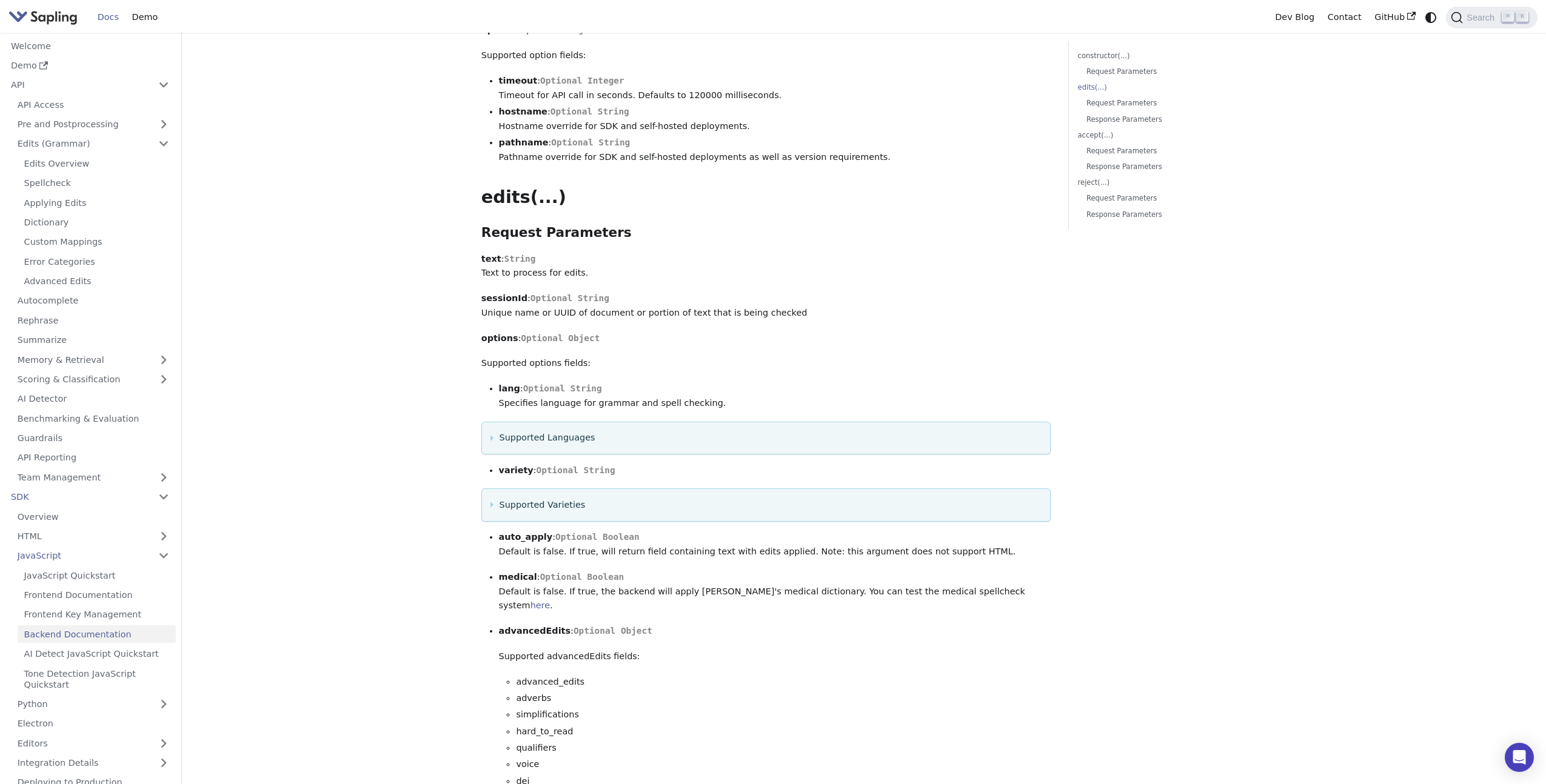
scroll to position [444, 0]
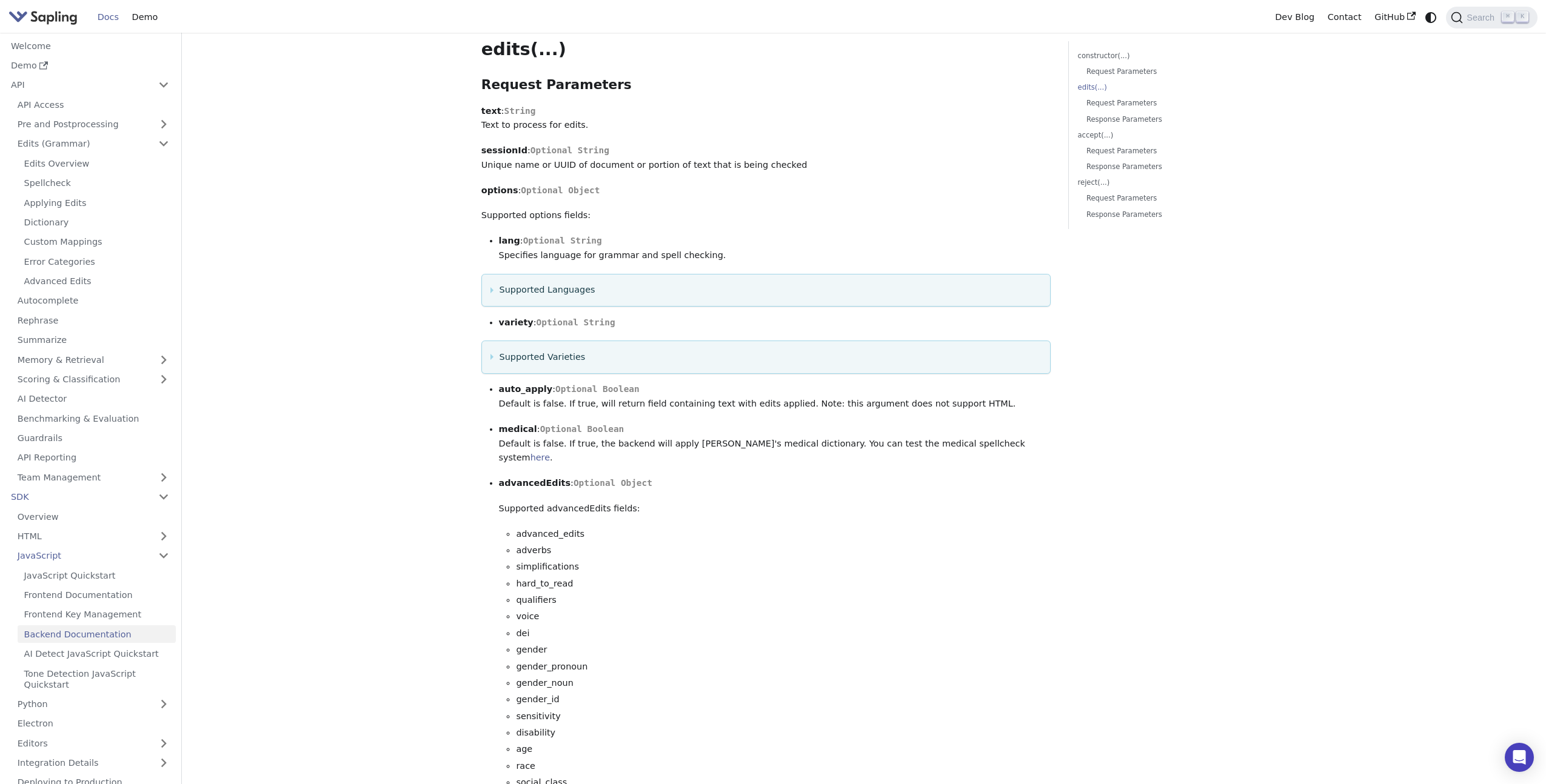
click at [533, 190] on span "Optional Object" at bounding box center [560, 190] width 79 height 9
click at [540, 284] on summary "Supported Languages" at bounding box center [766, 289] width 551 height 14
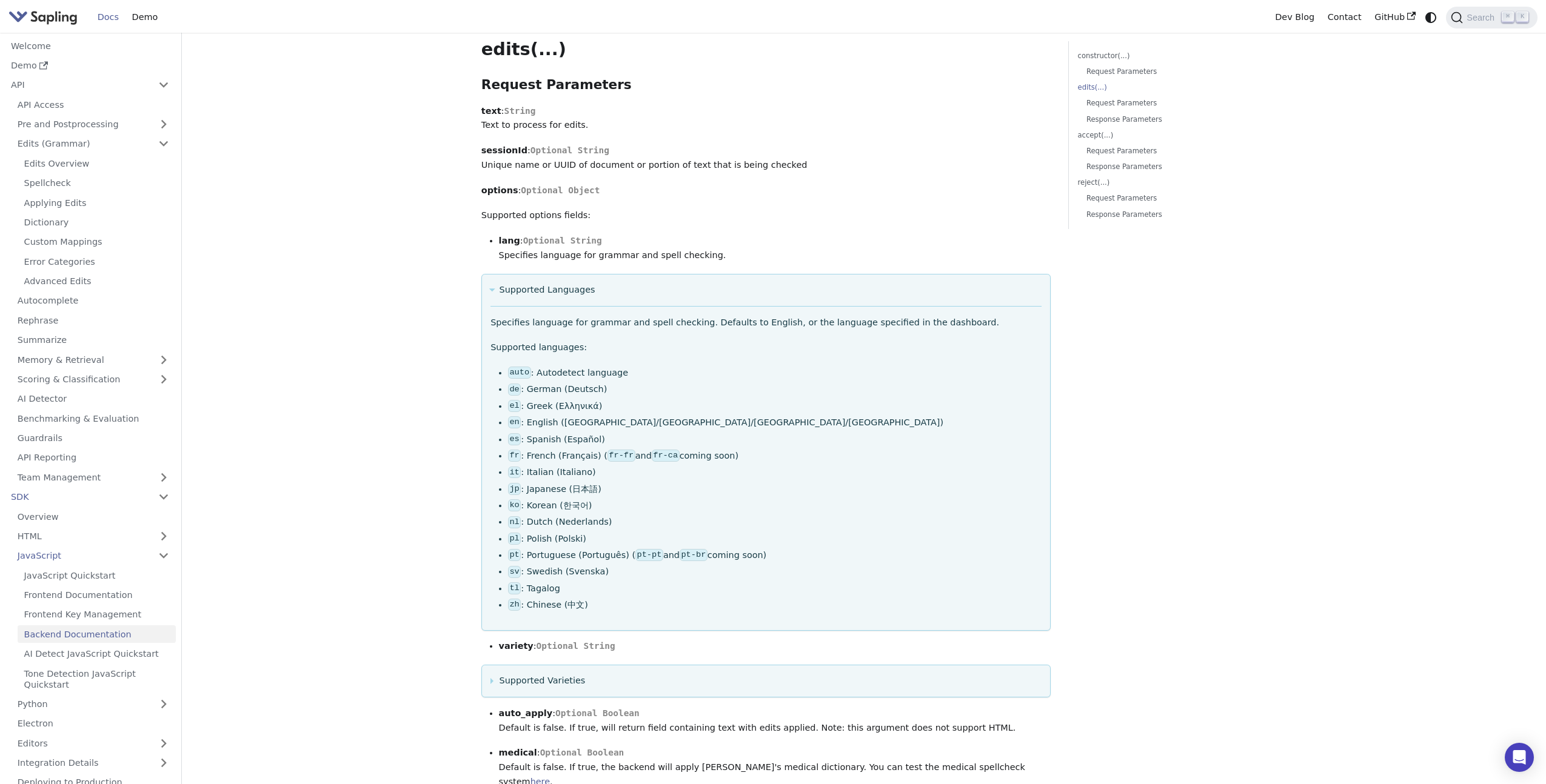
click at [540, 284] on summary "Supported Languages" at bounding box center [766, 289] width 551 height 14
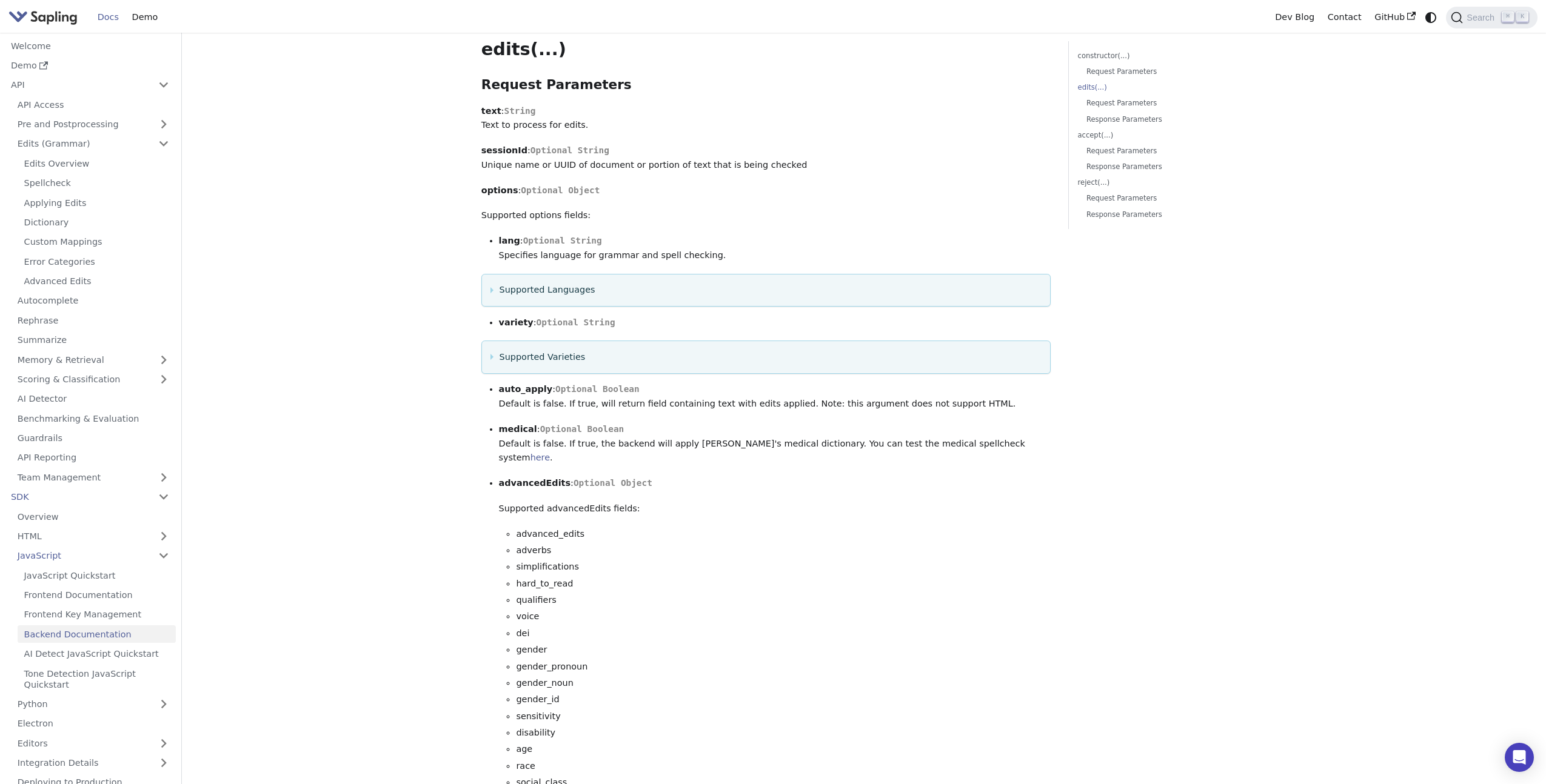
click at [547, 356] on summary "Supported Varieties" at bounding box center [766, 357] width 551 height 14
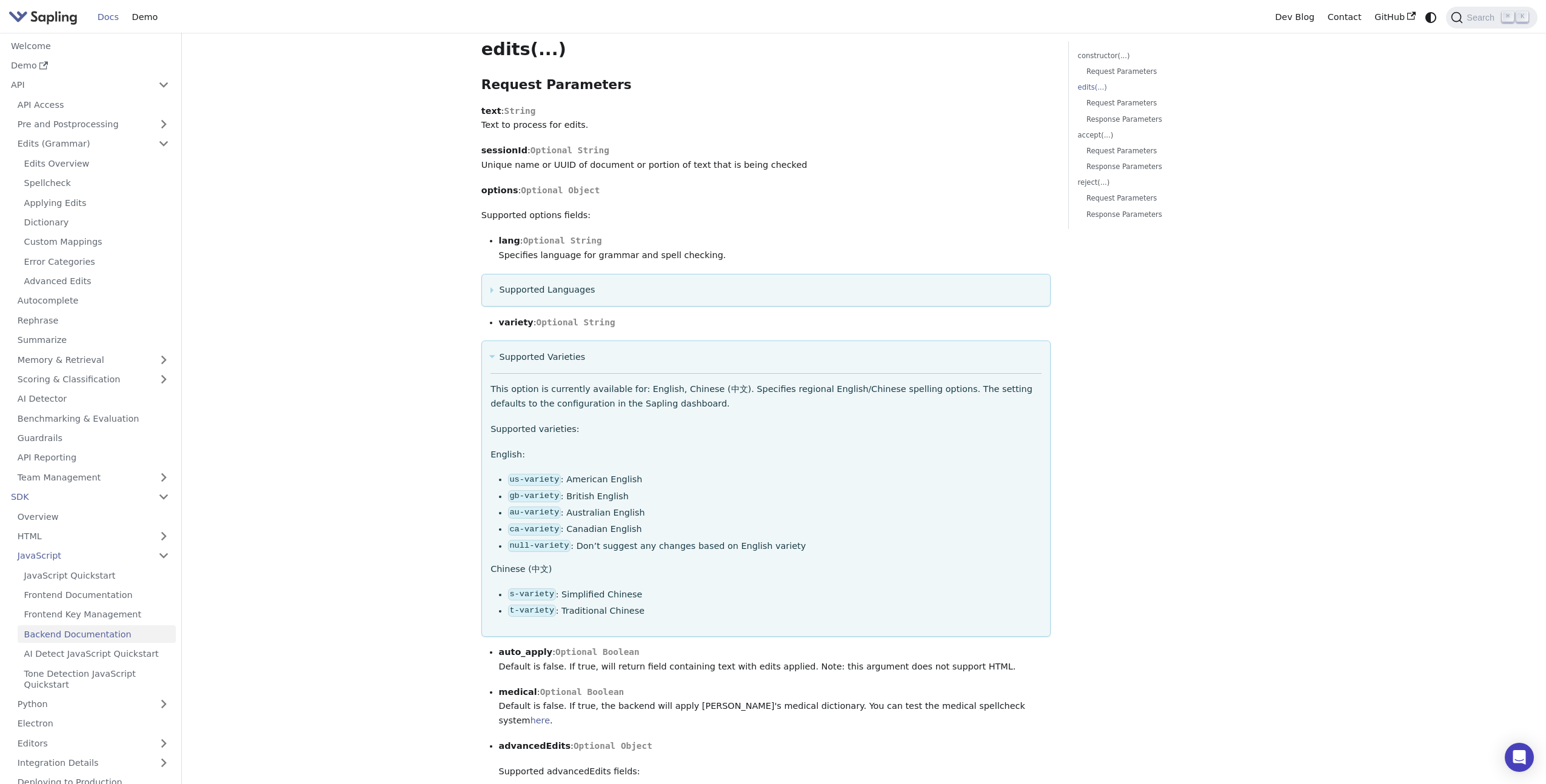
click at [547, 356] on summary "Supported Varieties" at bounding box center [766, 357] width 551 height 14
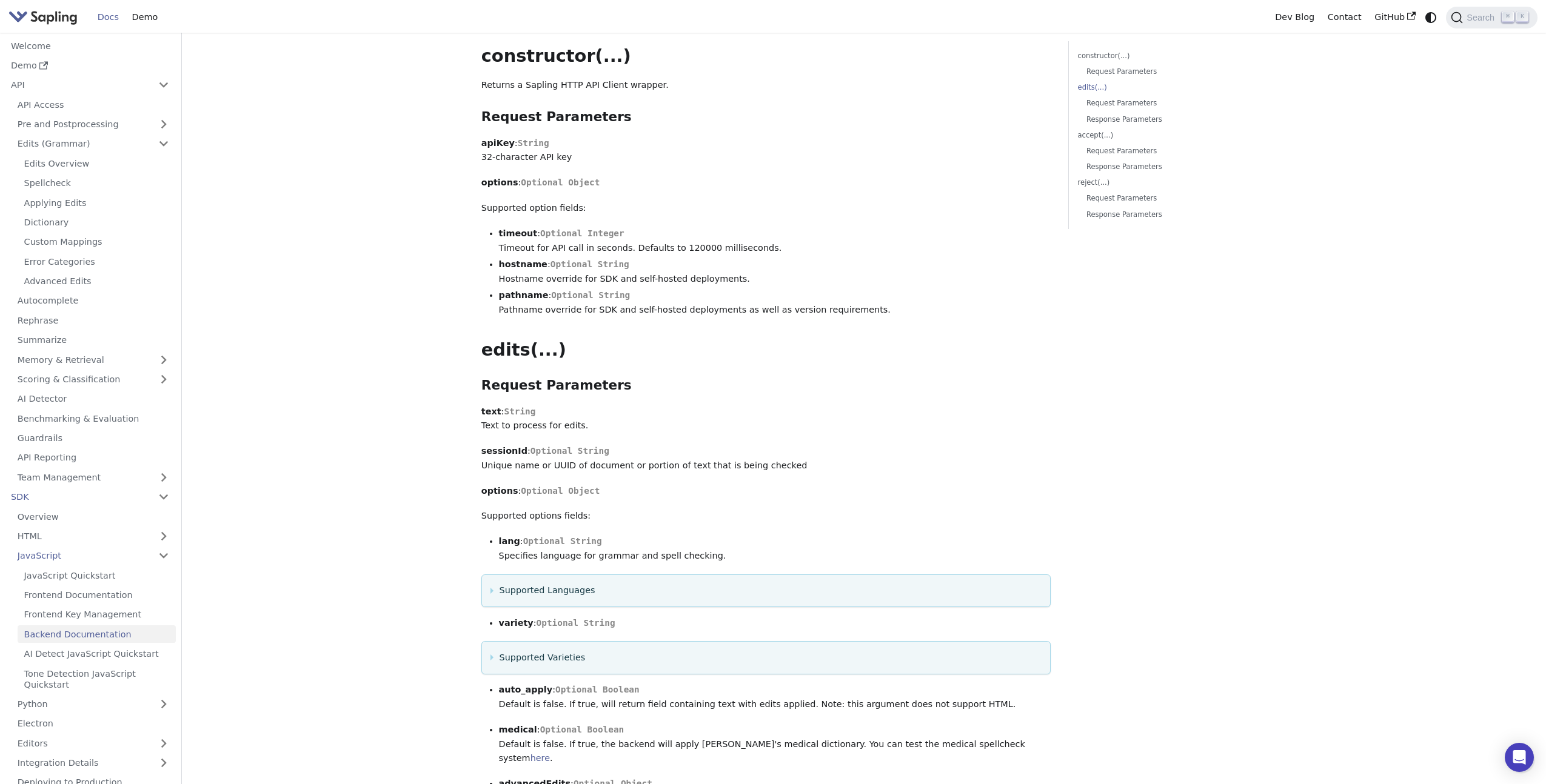
scroll to position [0, 0]
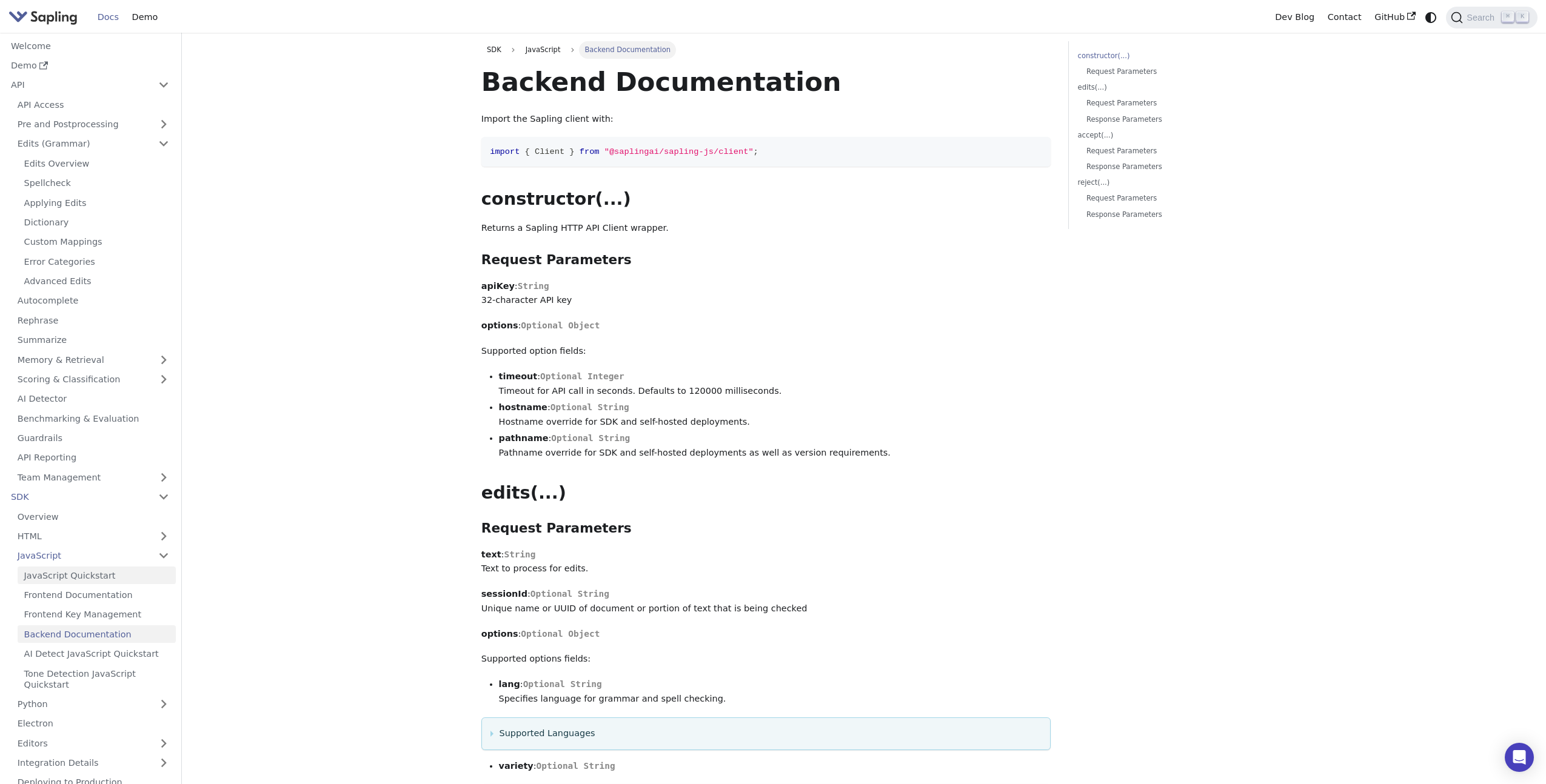
click at [94, 578] on link "JavaScript Quickstart" at bounding box center [96, 575] width 158 height 18
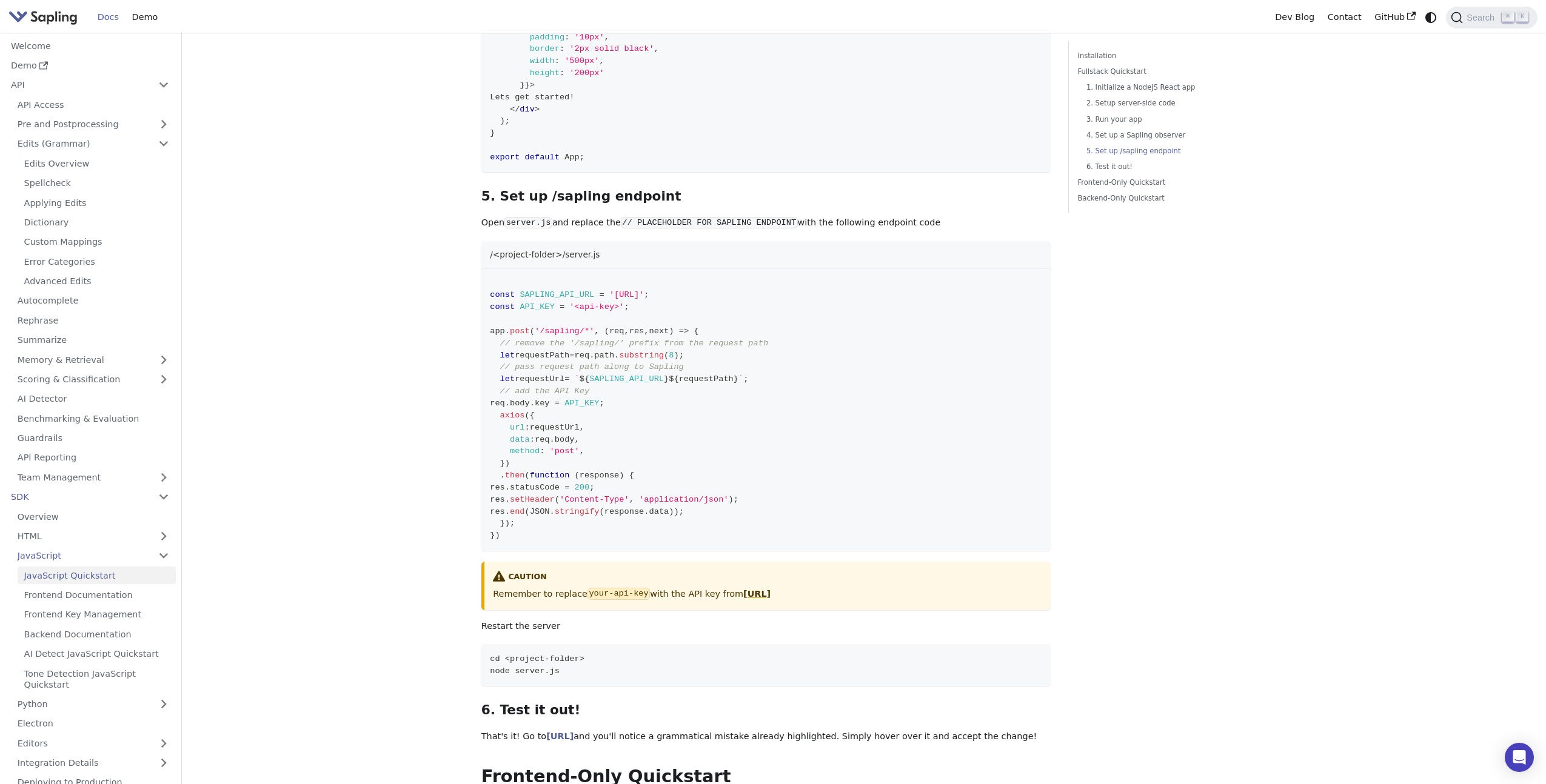
scroll to position [1553, 0]
click at [1044, 278] on button "Copy code to clipboard" at bounding box center [1038, 278] width 19 height 19
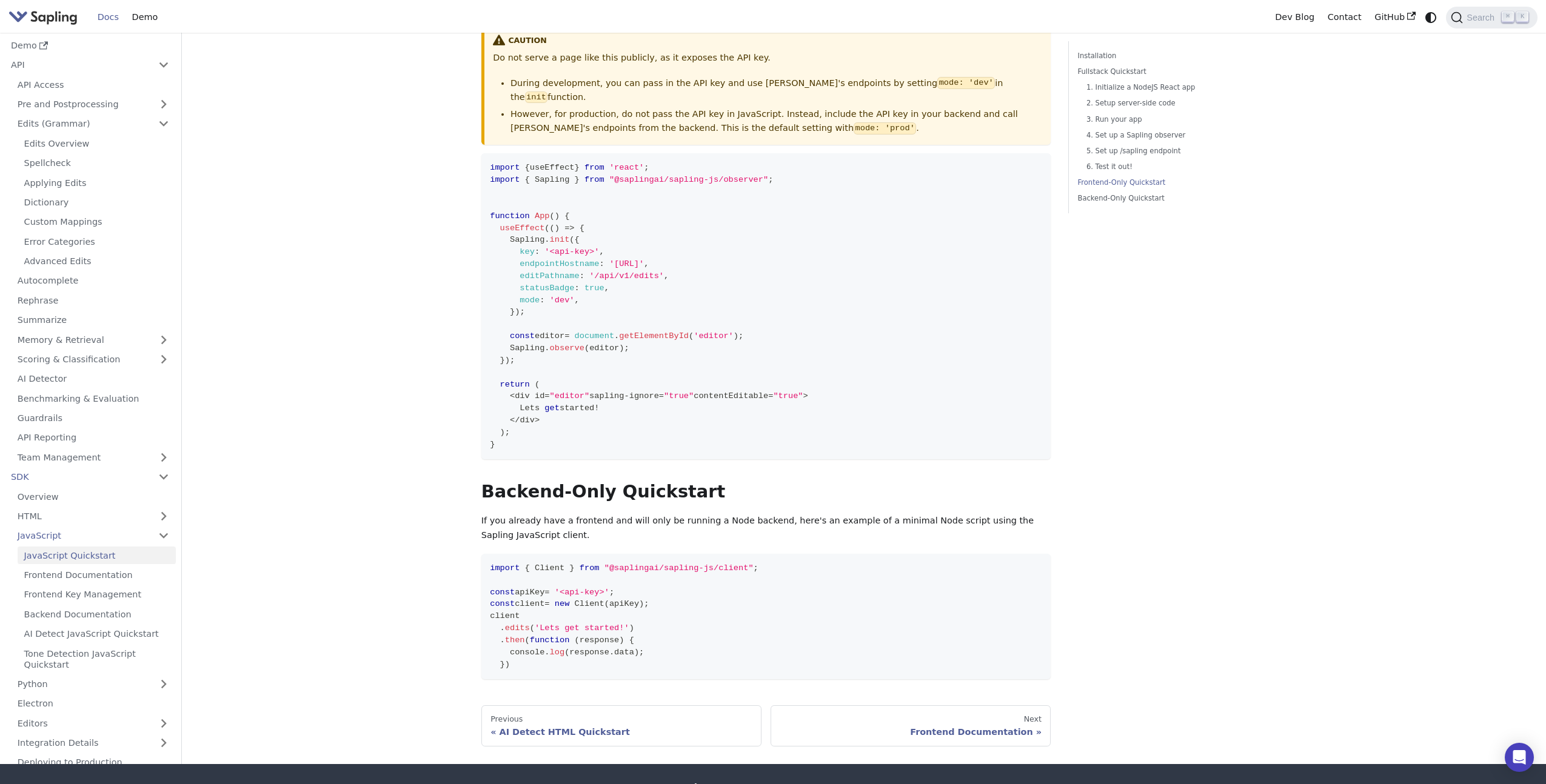
scroll to position [2365, 0]
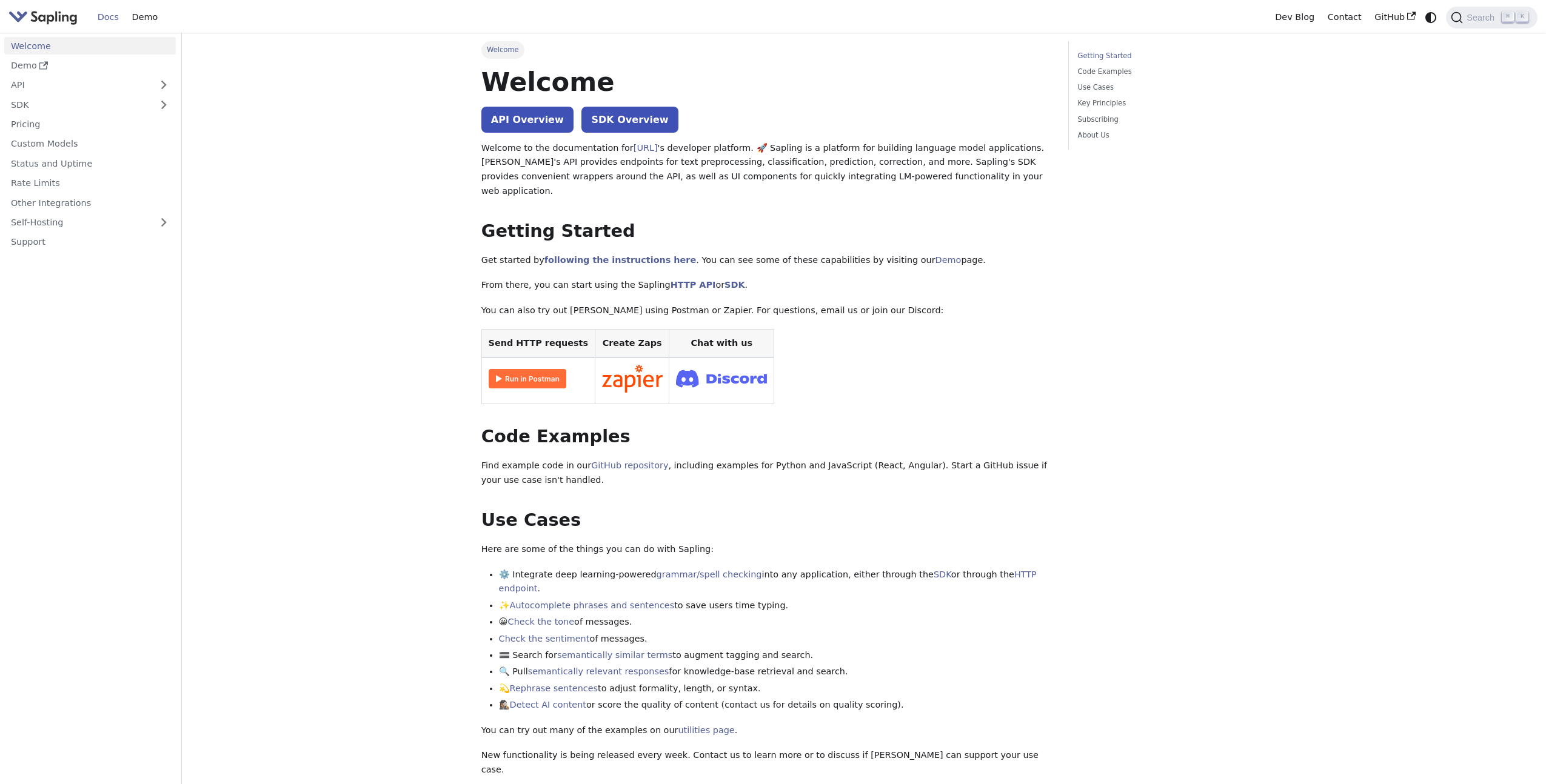
click at [50, 13] on img "Main" at bounding box center [43, 17] width 69 height 18
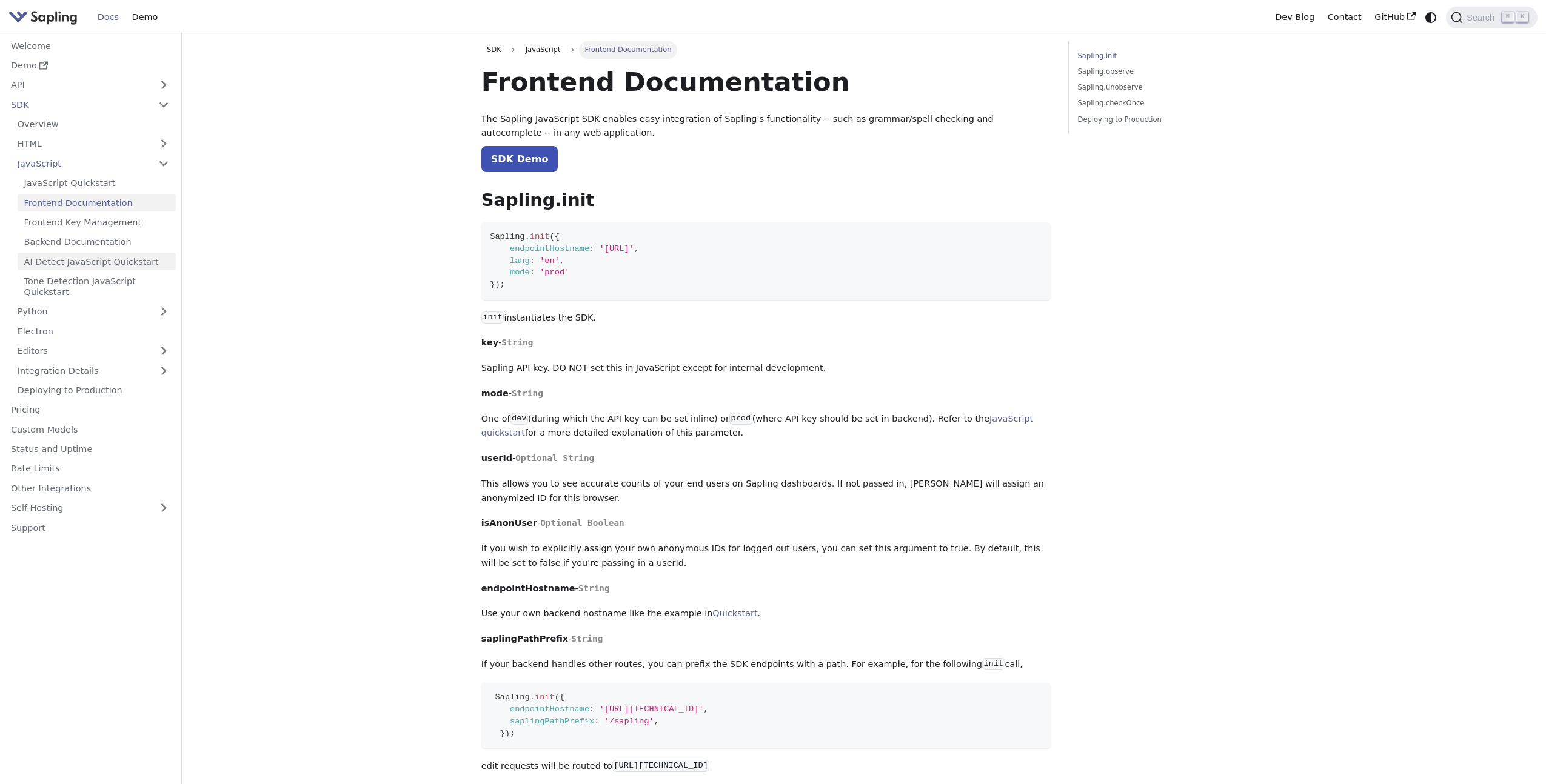
click at [119, 266] on link "AI Detect JavaScript Quickstart" at bounding box center [96, 261] width 158 height 18
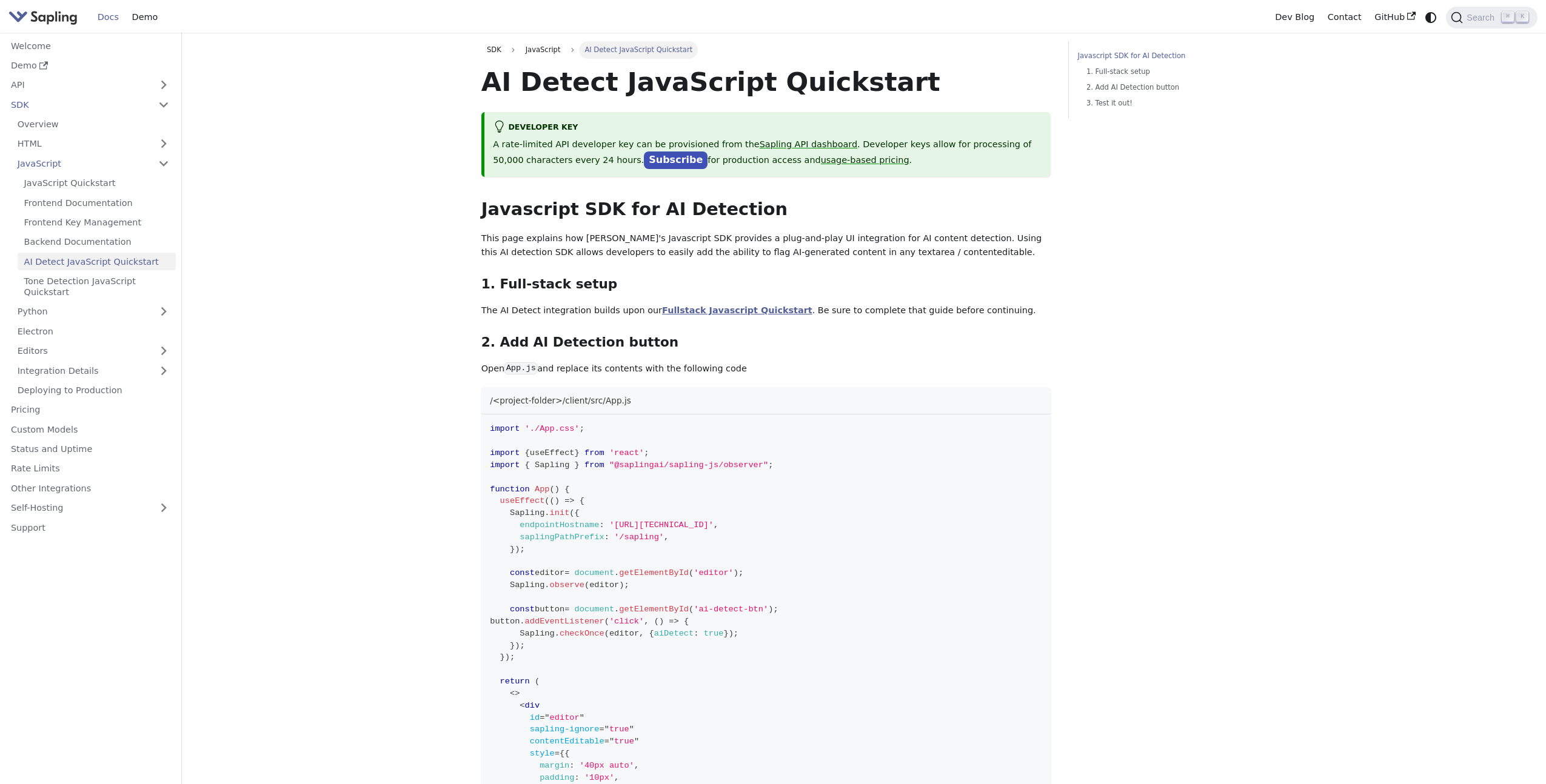
scroll to position [1, 0]
click at [720, 310] on link "Fullstack Javascript Quickstart" at bounding box center [737, 309] width 150 height 9
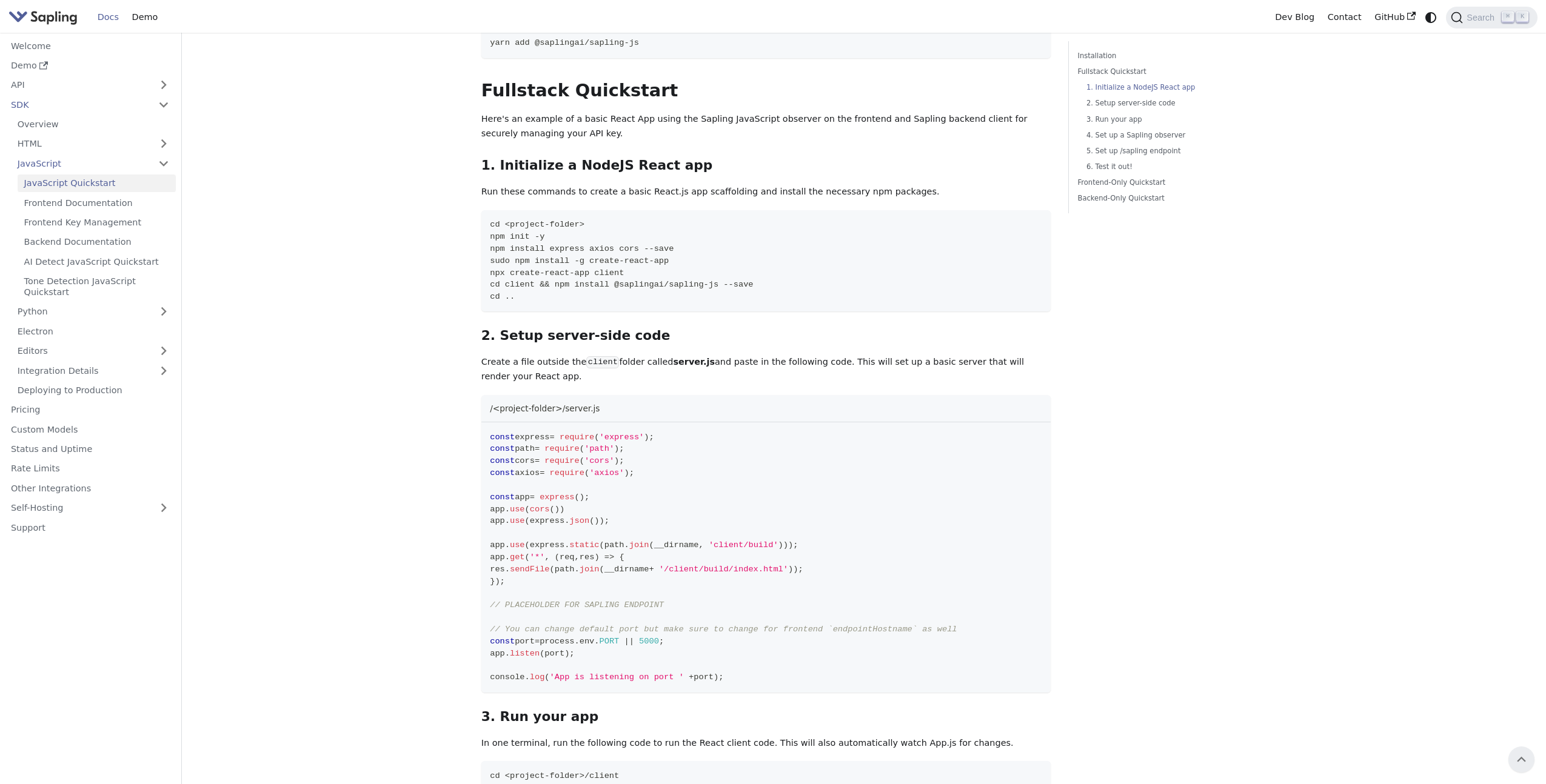
scroll to position [165, 0]
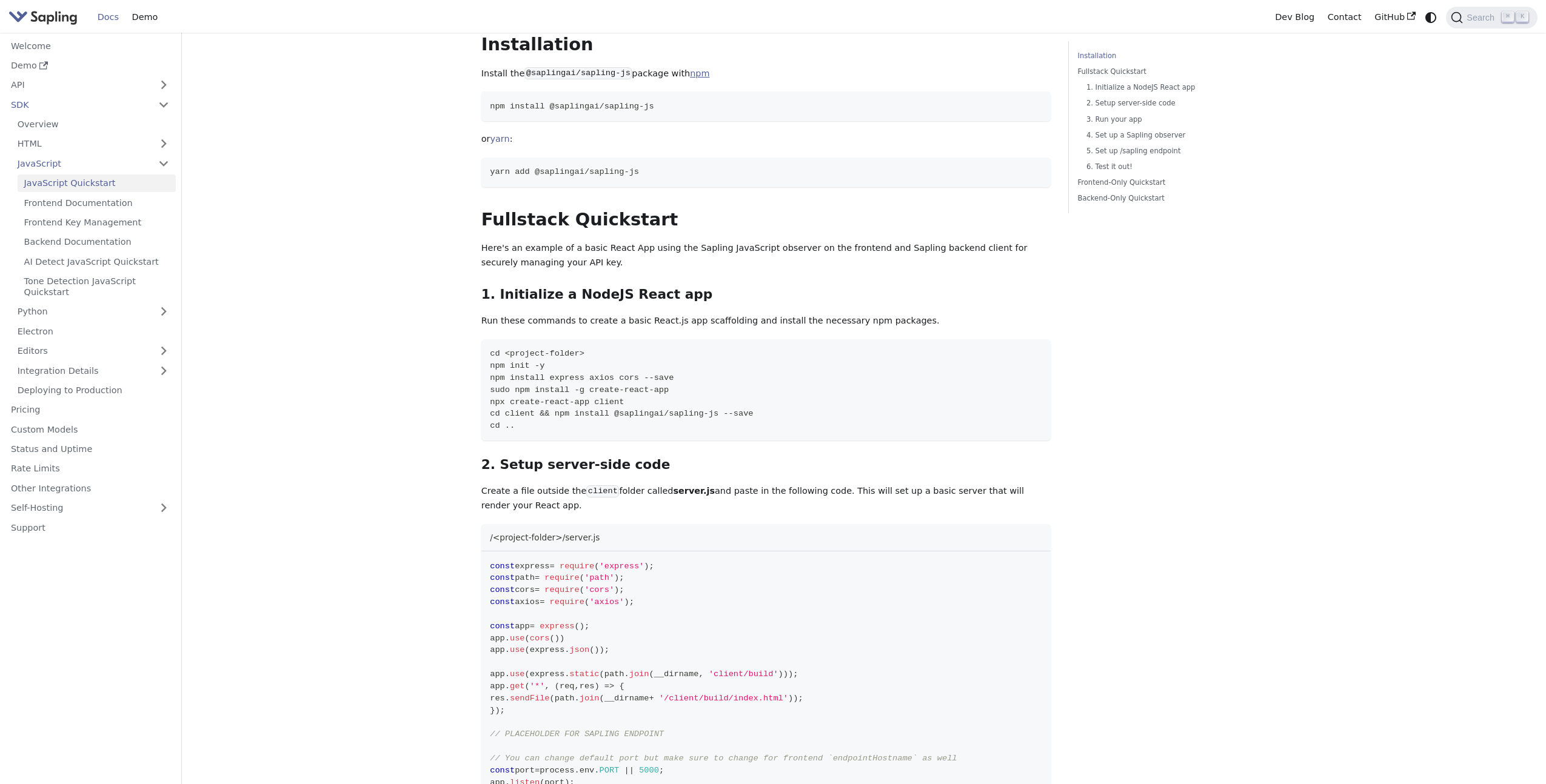
click at [695, 73] on link "npm" at bounding box center [699, 73] width 19 height 9
drag, startPoint x: 523, startPoint y: 76, endPoint x: 627, endPoint y: 76, distance: 104.0
click at [627, 76] on code "@saplingai/sapling-js" at bounding box center [578, 73] width 107 height 12
copy code "@saplingai/sapling-js"
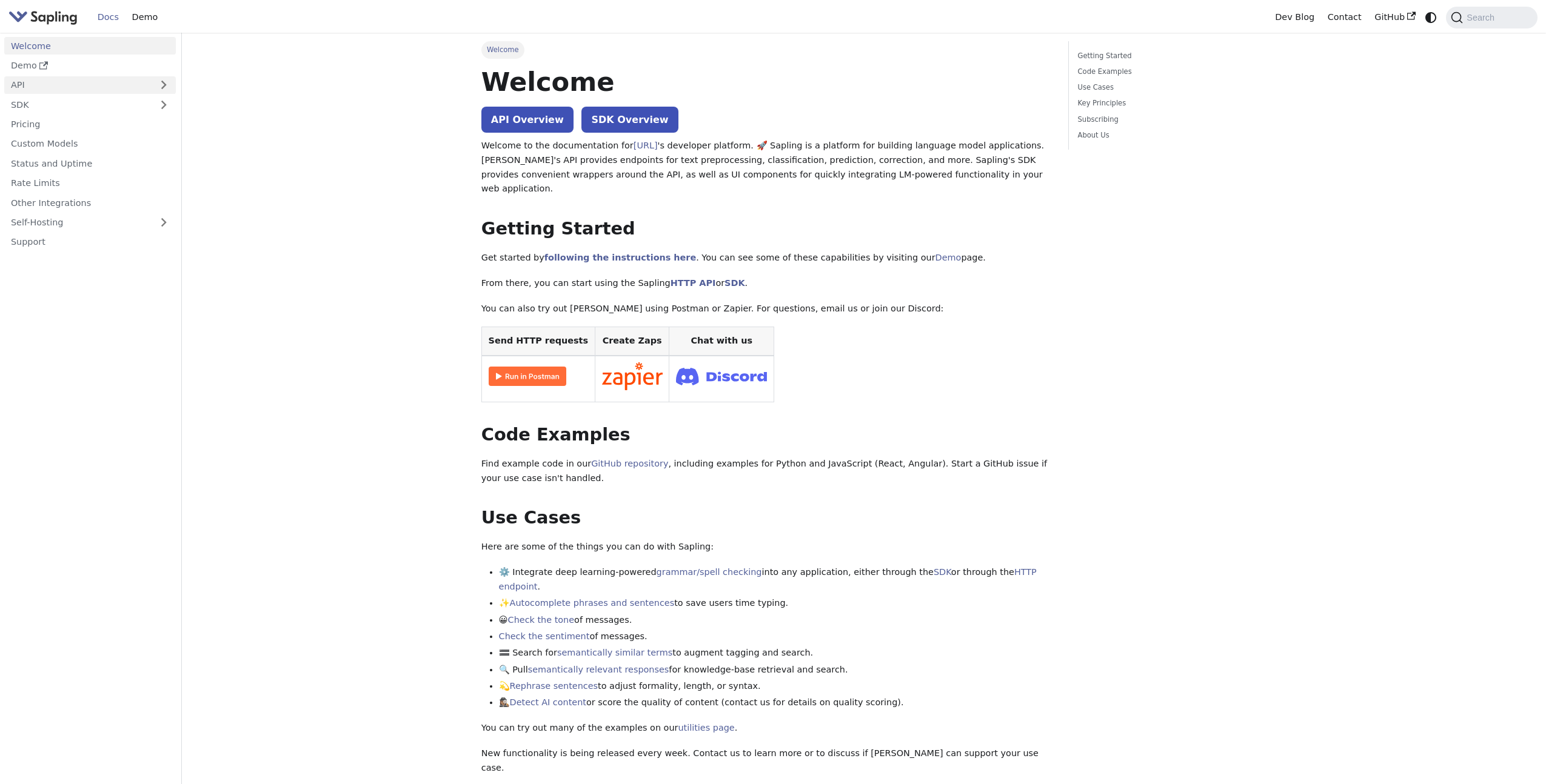
click at [139, 83] on link "API" at bounding box center [78, 84] width 147 height 18
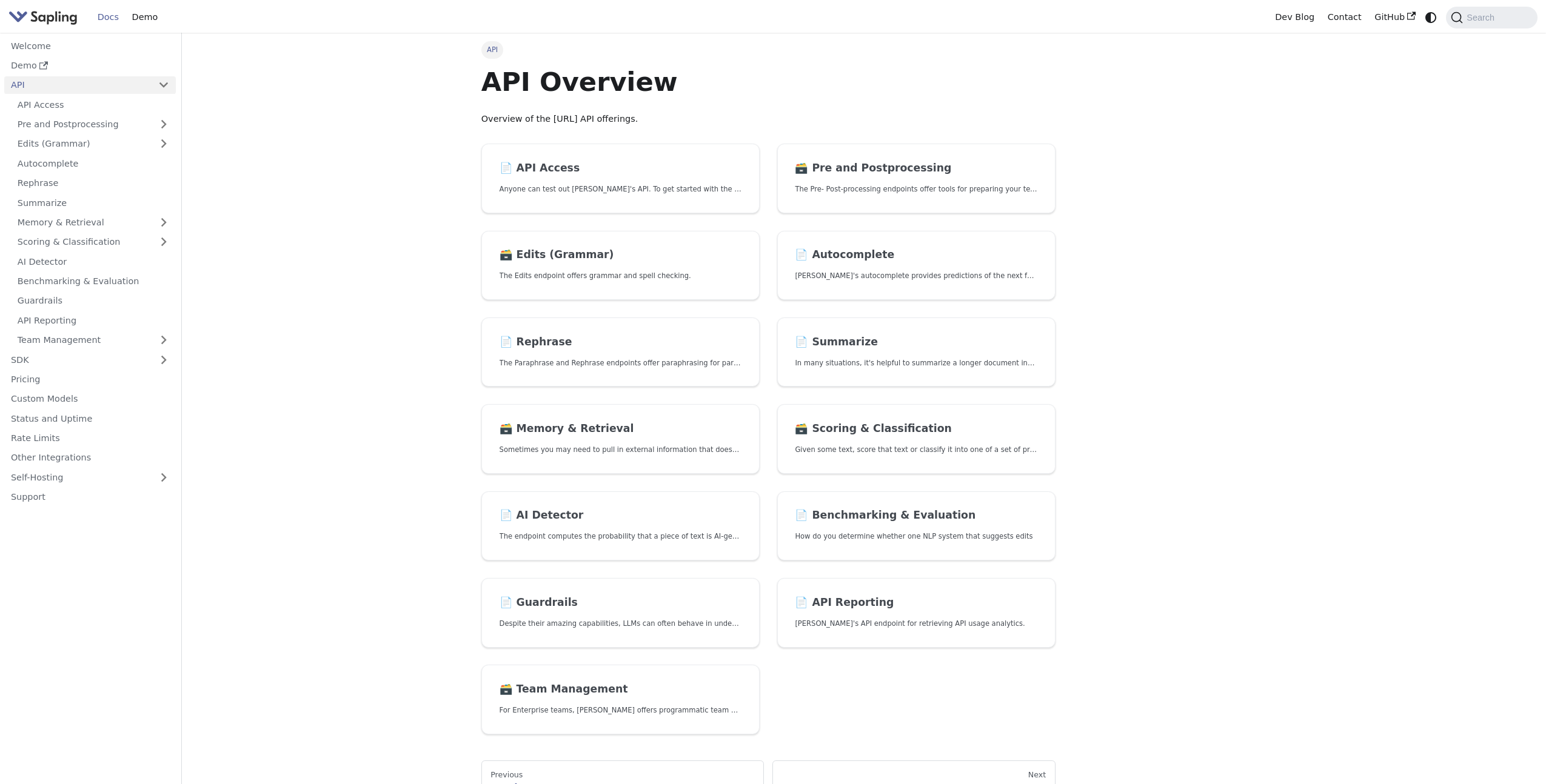
click at [137, 84] on link "API" at bounding box center [78, 84] width 147 height 18
click at [165, 87] on button "Collapse sidebar category 'API'" at bounding box center [163, 84] width 24 height 18
click at [106, 86] on link "API" at bounding box center [78, 84] width 147 height 18
click at [88, 361] on link "SDK" at bounding box center [78, 360] width 147 height 18
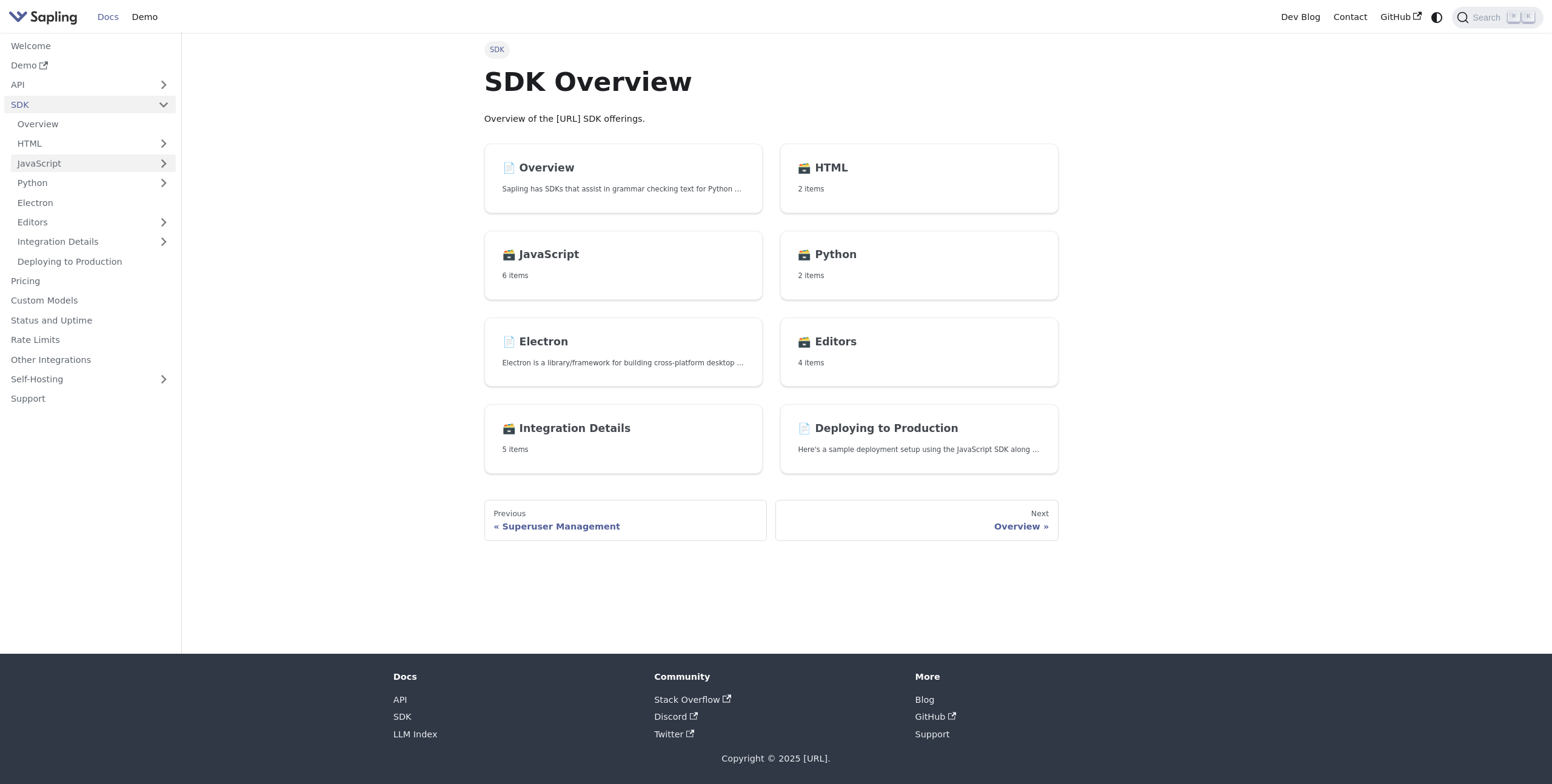
click at [90, 165] on link "JavaScript" at bounding box center [93, 163] width 165 height 18
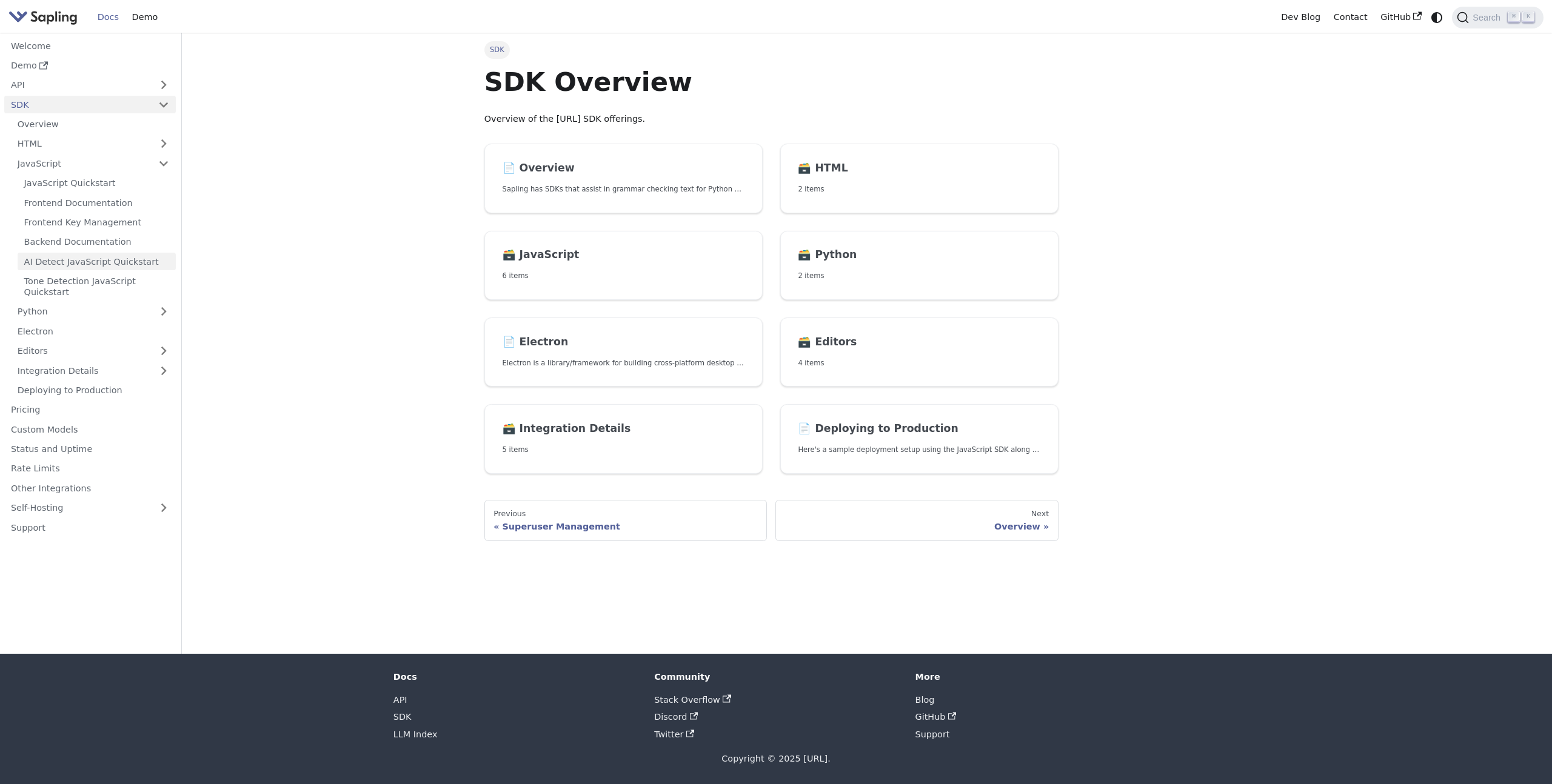
click at [109, 260] on link "AI Detect JavaScript Quickstart" at bounding box center [96, 261] width 158 height 18
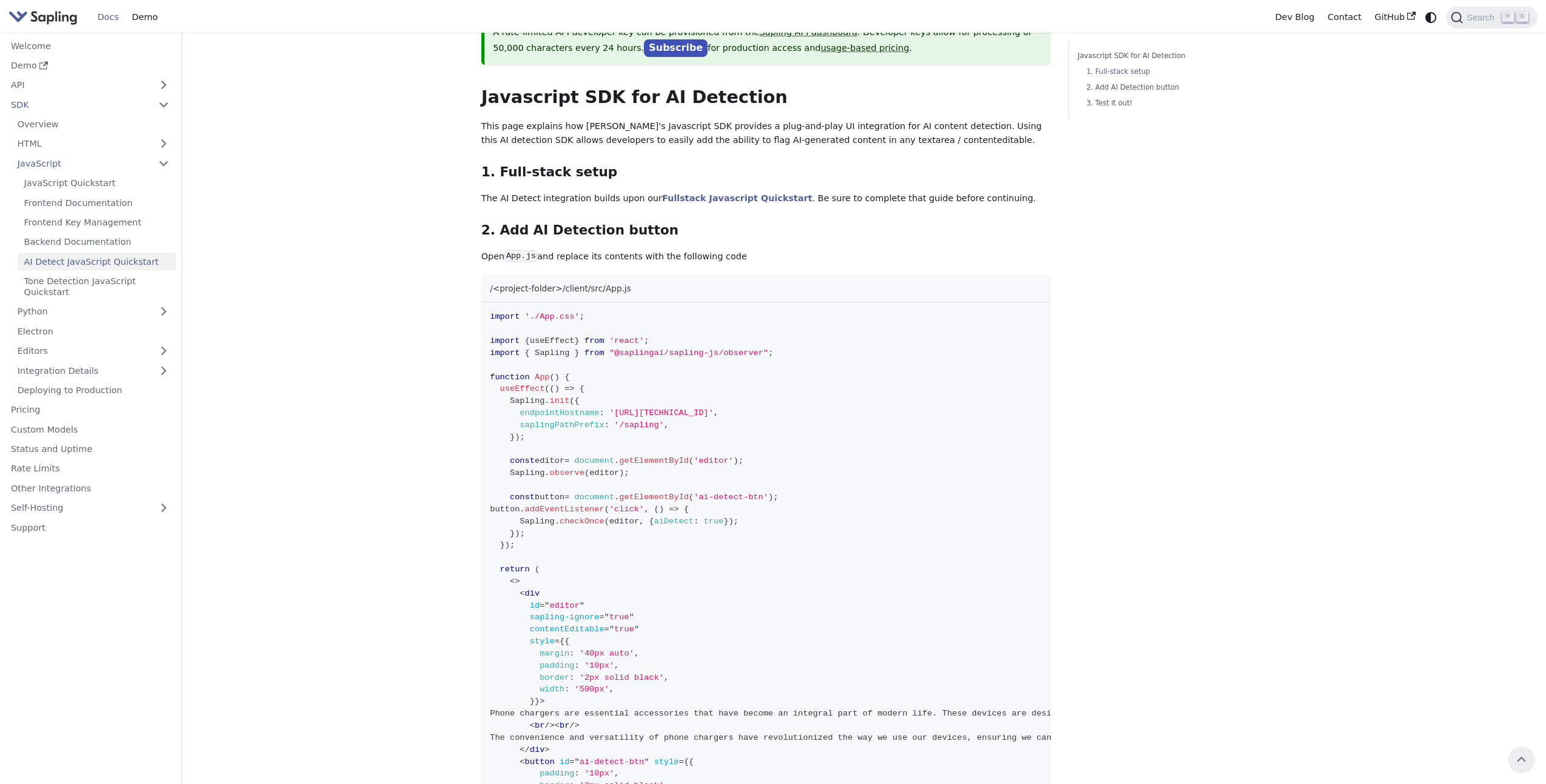
scroll to position [59, 0]
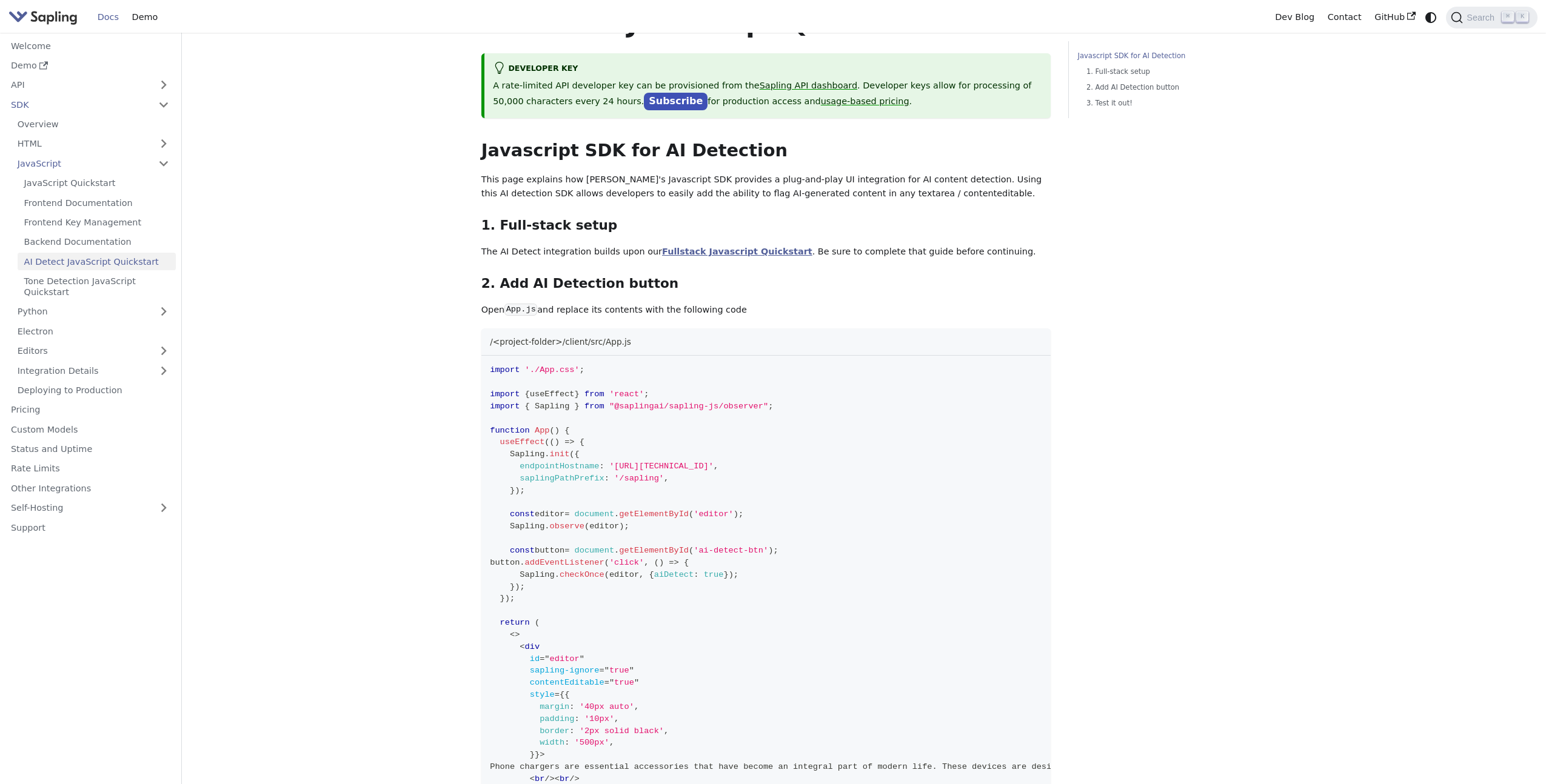
click at [695, 250] on link "Fullstack Javascript Quickstart" at bounding box center [737, 251] width 150 height 9
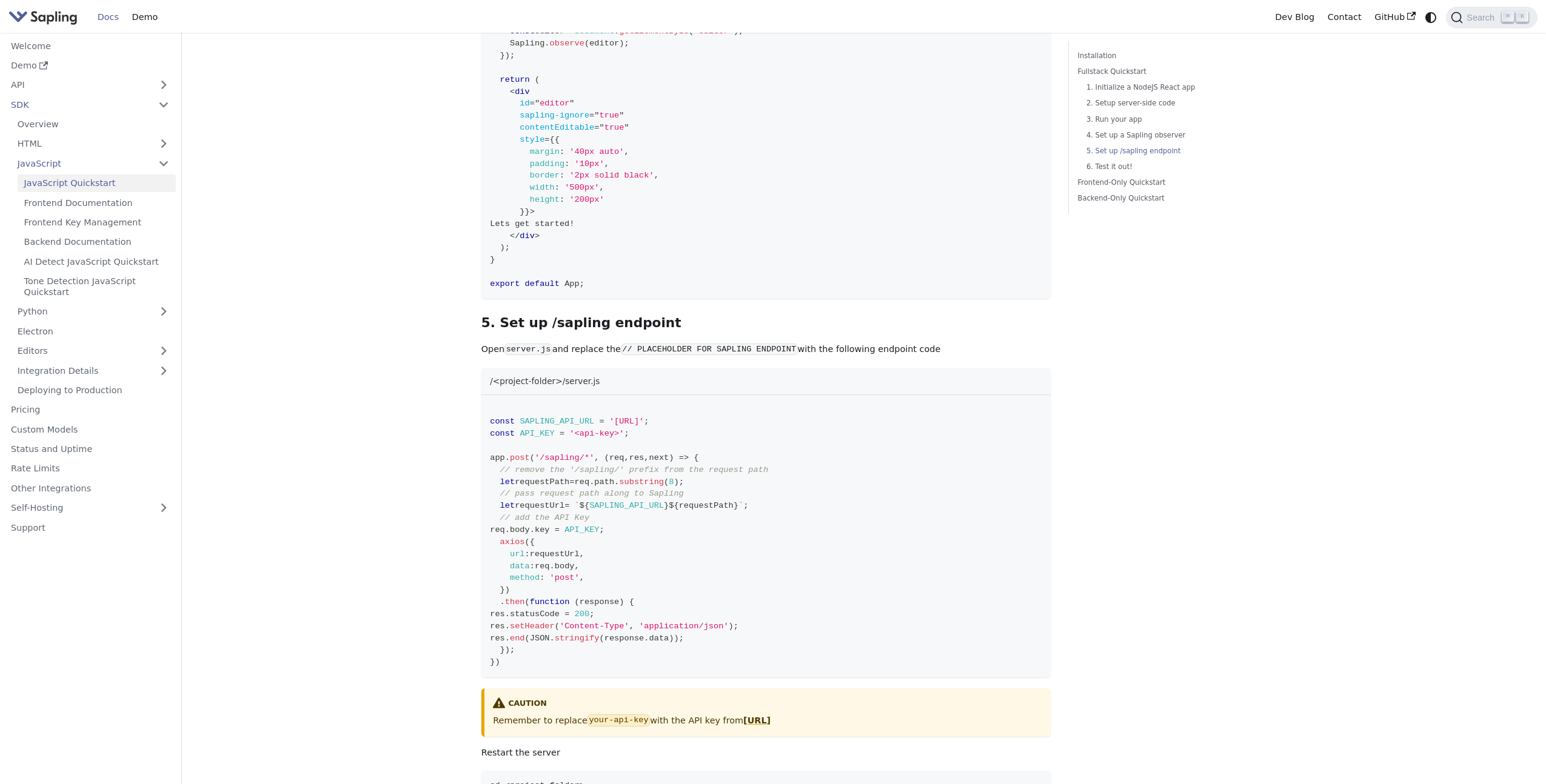
scroll to position [1426, 0]
click at [1038, 408] on icon "Copy code to clipboard" at bounding box center [1037, 405] width 9 height 9
click at [87, 87] on link "API" at bounding box center [78, 84] width 147 height 18
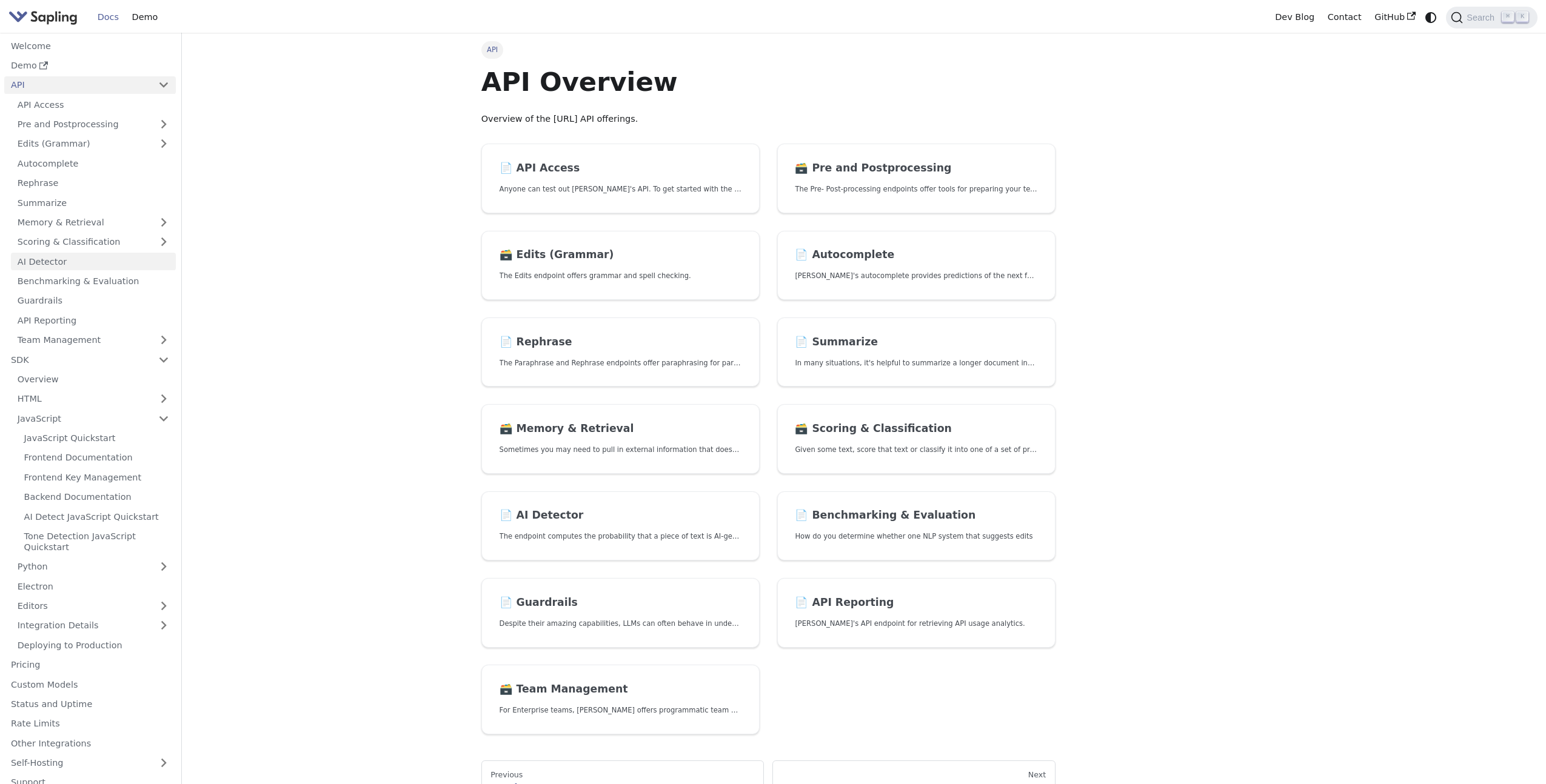
click at [62, 258] on link "AI Detector" at bounding box center [93, 261] width 165 height 18
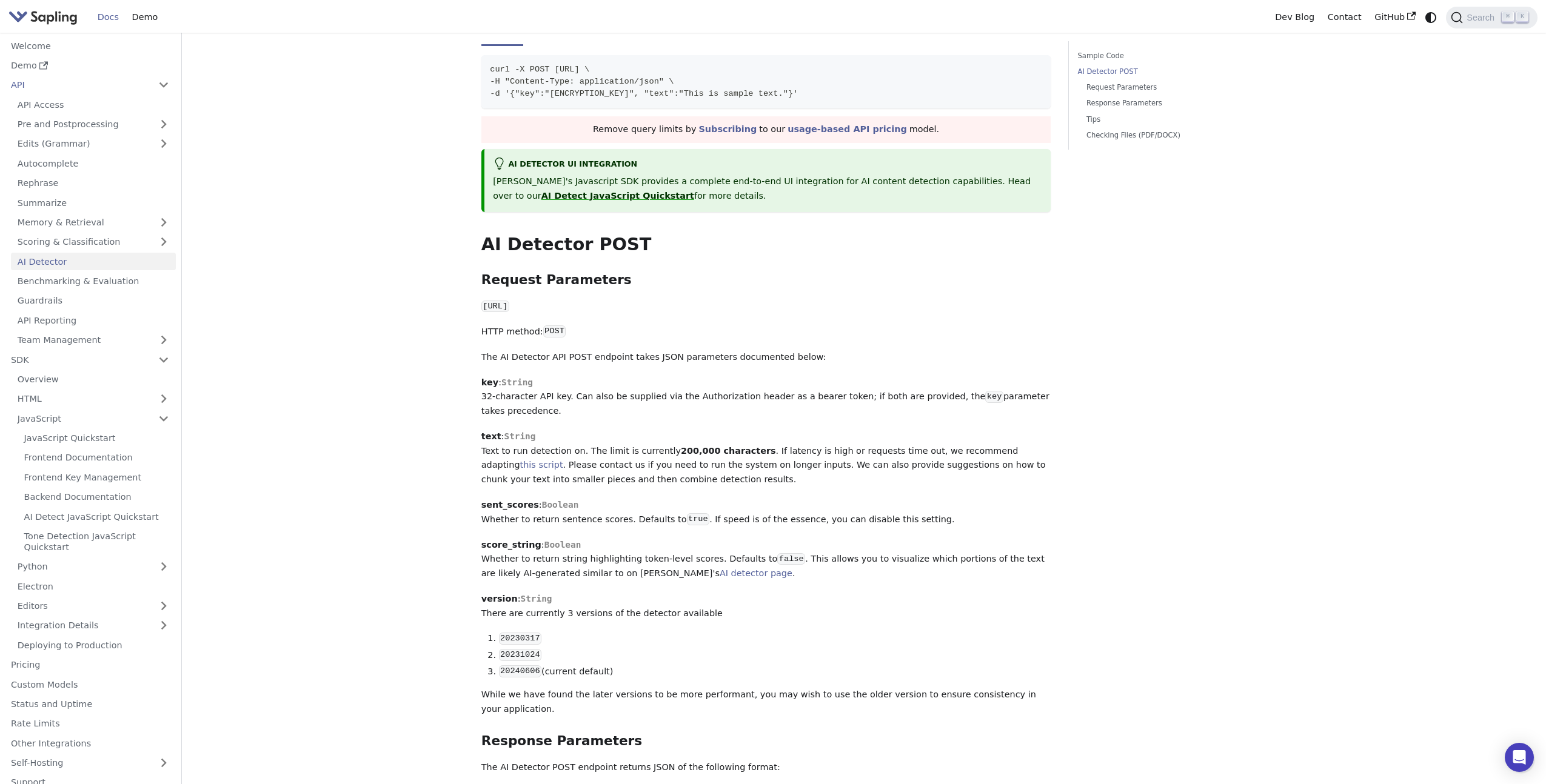
scroll to position [233, 0]
